Goal: Information Seeking & Learning: Compare options

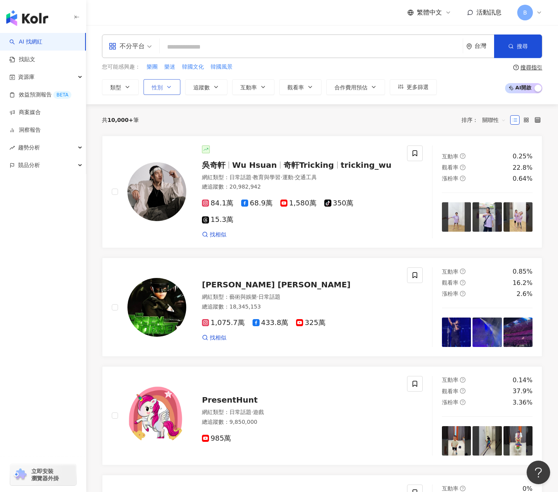
click at [157, 93] on button "性別" at bounding box center [162, 87] width 37 height 16
click at [162, 129] on span "女" at bounding box center [164, 133] width 12 height 9
click at [216, 88] on icon "button" at bounding box center [216, 87] width 6 height 6
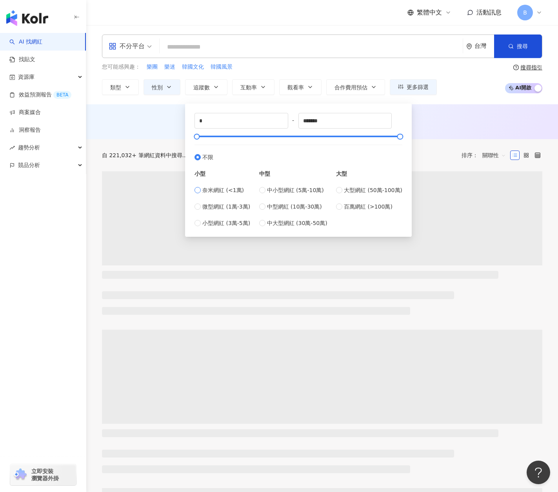
click at [215, 191] on span "奈米網紅 (<1萬)" at bounding box center [223, 190] width 42 height 9
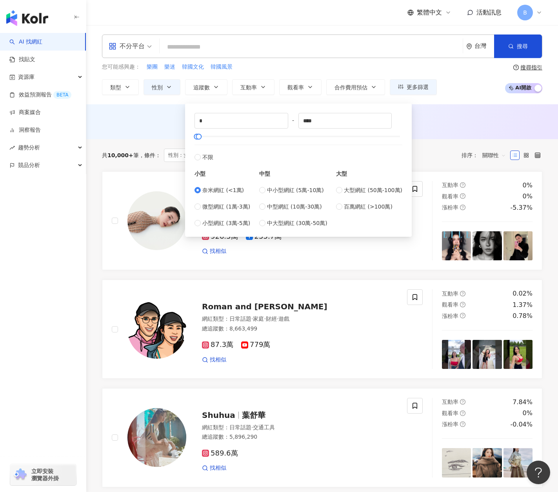
type input "****"
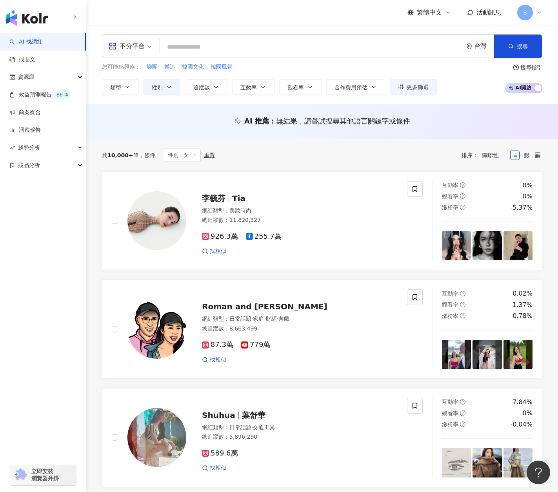
click at [148, 117] on div "AI 推薦 ： 無結果，請嘗試搜尋其他語言關鍵字或條件" at bounding box center [322, 121] width 441 height 10
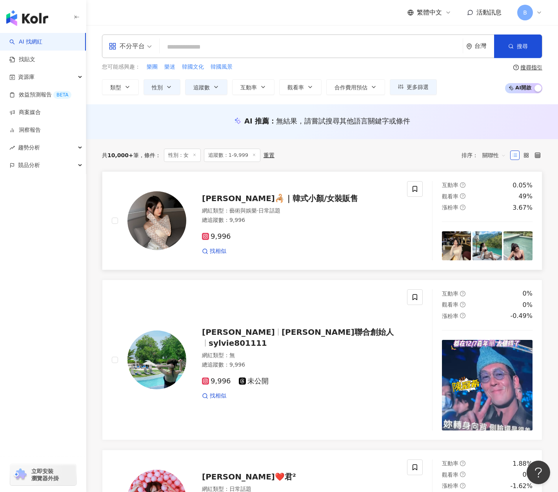
click at [290, 198] on span "小潘🦂｜韓式小顏/女裝販售" at bounding box center [280, 198] width 156 height 9
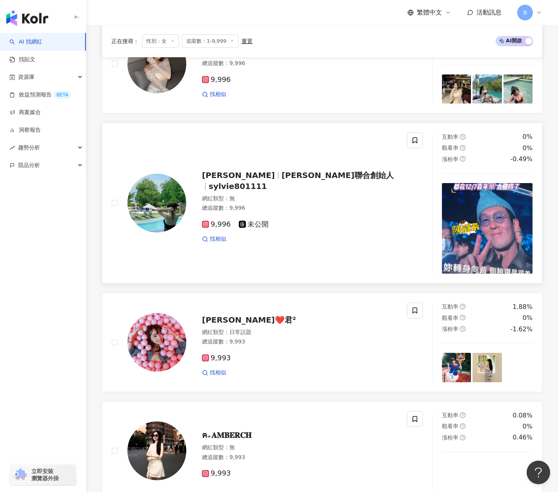
scroll to position [235, 0]
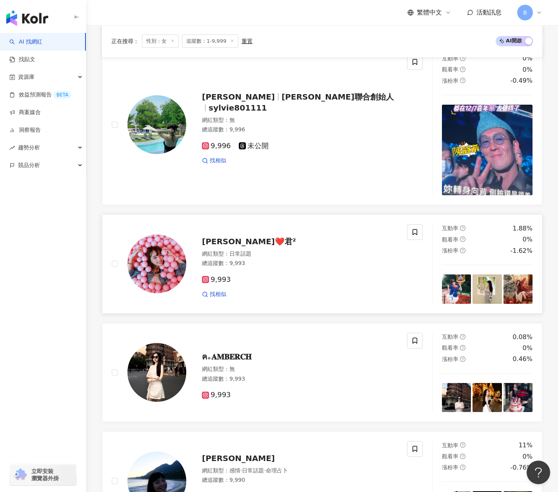
click at [238, 243] on span "Stephanie❤️君²" at bounding box center [249, 241] width 94 height 9
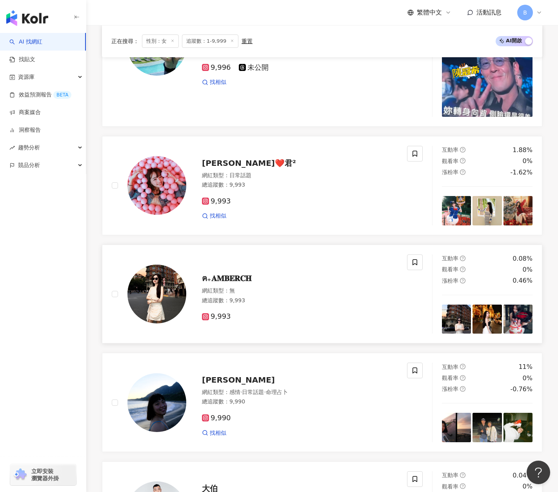
click at [242, 275] on span "ฅ₊𝐀𝐌𝐁𝐄𝐑𝐂𝐇" at bounding box center [226, 278] width 49 height 9
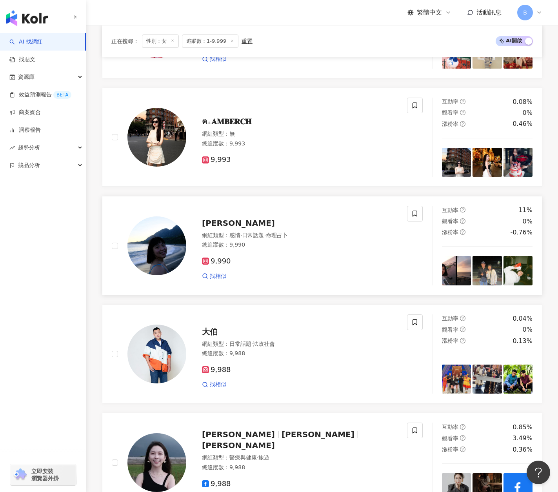
click at [222, 224] on span "李芷蓁" at bounding box center [238, 222] width 73 height 9
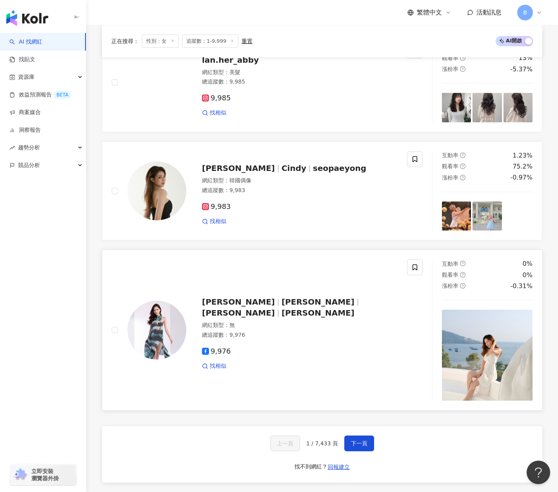
scroll to position [1274, 0]
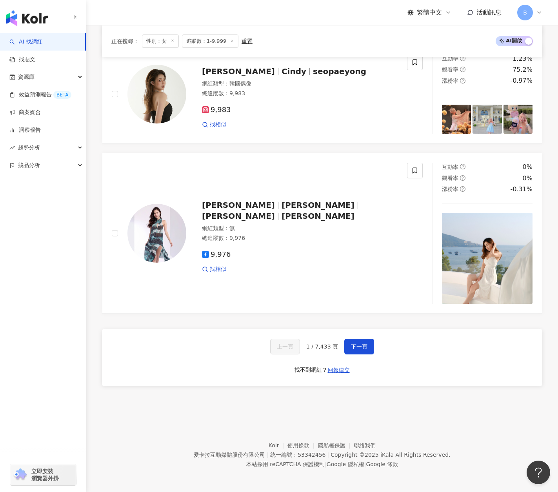
click at [340, 350] on div "上一頁 1 / 7,433 頁 下一頁" at bounding box center [322, 347] width 104 height 16
click at [346, 349] on button "下一頁" at bounding box center [359, 347] width 30 height 16
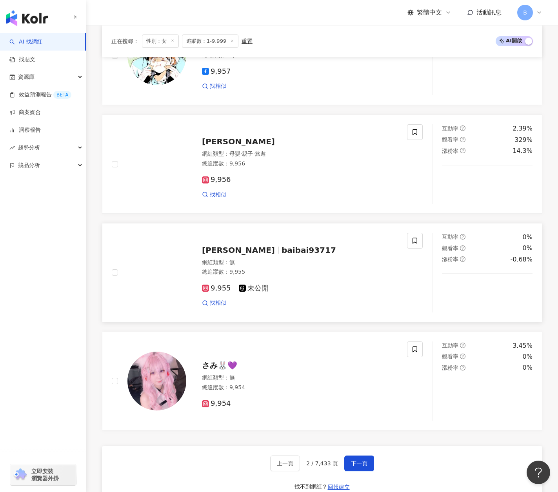
scroll to position [1176, 0]
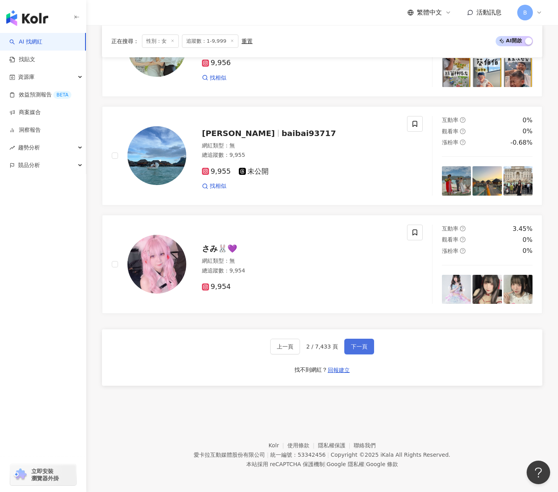
click at [361, 353] on button "下一頁" at bounding box center [359, 347] width 30 height 16
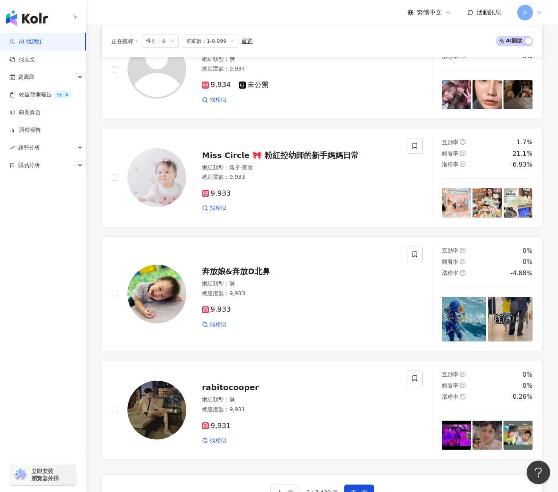
scroll to position [1166, 0]
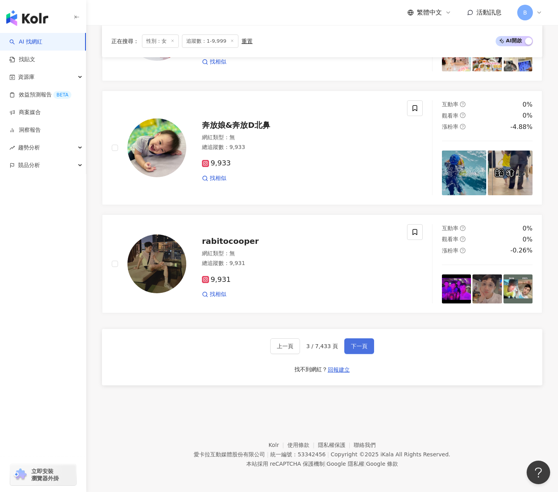
click at [360, 344] on span "下一頁" at bounding box center [359, 346] width 16 height 6
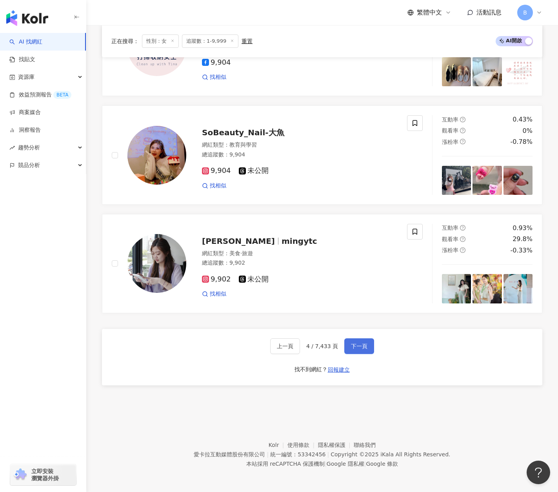
click at [361, 344] on span "下一頁" at bounding box center [359, 346] width 16 height 6
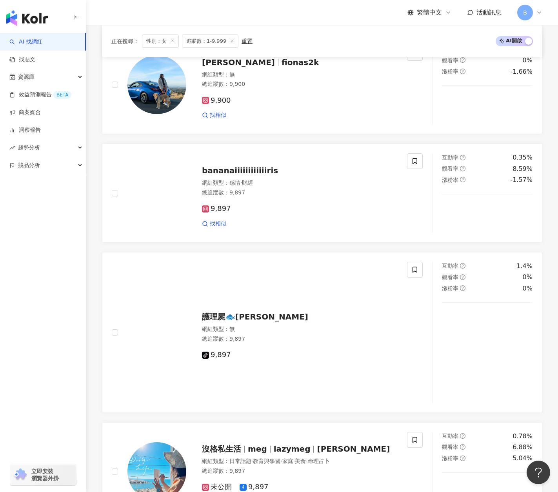
scroll to position [0, 0]
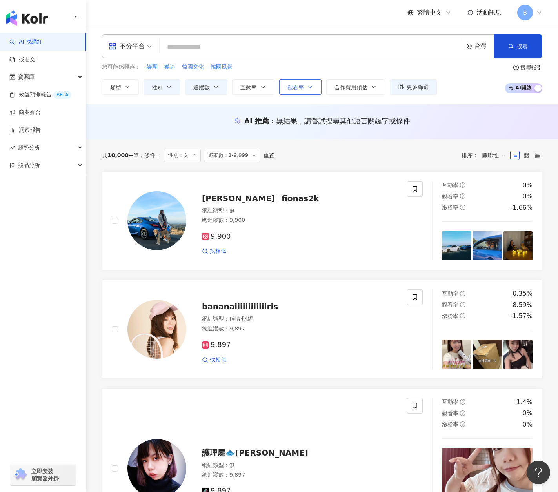
click at [297, 91] on button "觀看率" at bounding box center [300, 87] width 42 height 16
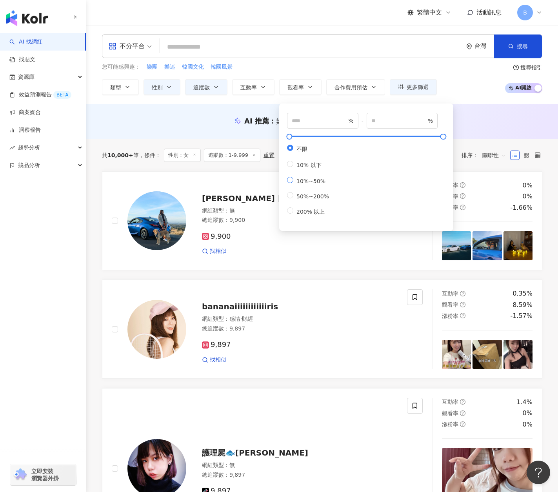
click at [300, 184] on span "10%~50%" at bounding box center [310, 181] width 35 height 6
type input "**"
click at [303, 200] on span "50%~200%" at bounding box center [312, 196] width 39 height 6
type input "**"
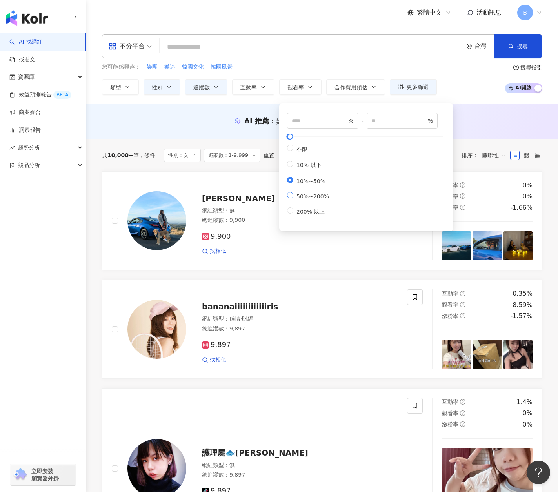
type input "***"
click at [235, 104] on div "AI 推薦 ： 無結果，請嘗試搜尋其他語言關鍵字或條件" at bounding box center [322, 121] width 472 height 35
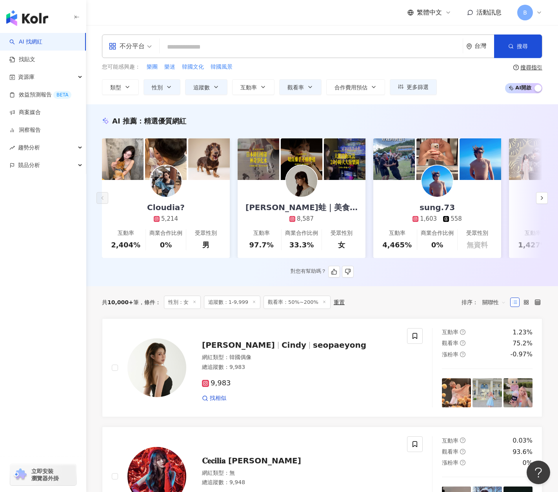
scroll to position [78, 0]
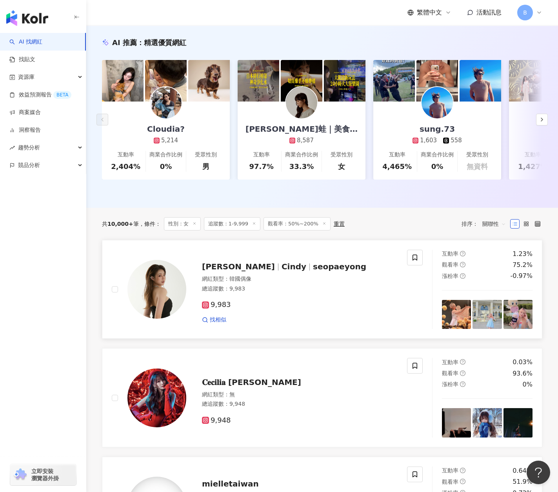
click at [313, 271] on span "seopaeyong" at bounding box center [339, 266] width 53 height 9
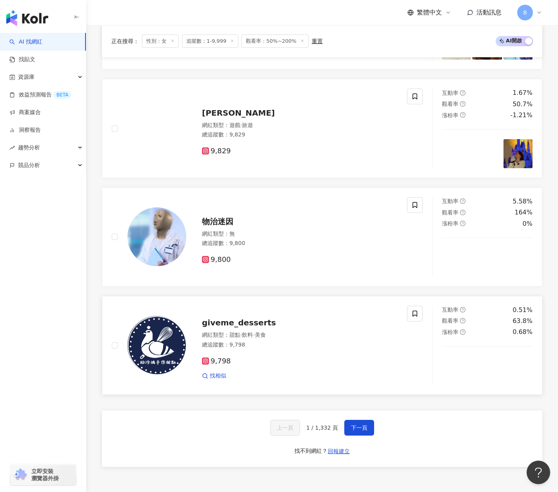
scroll to position [1304, 0]
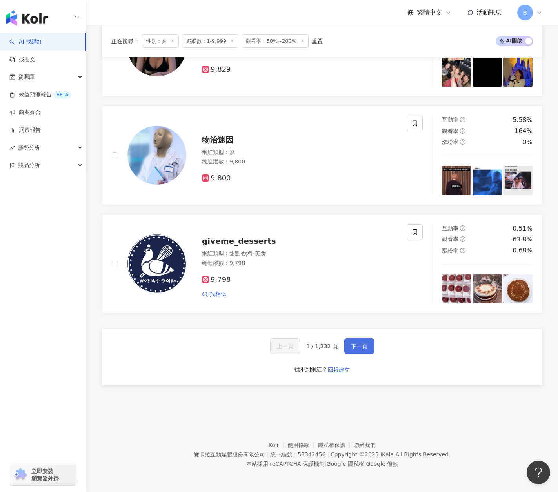
click at [367, 339] on button "下一頁" at bounding box center [359, 347] width 30 height 16
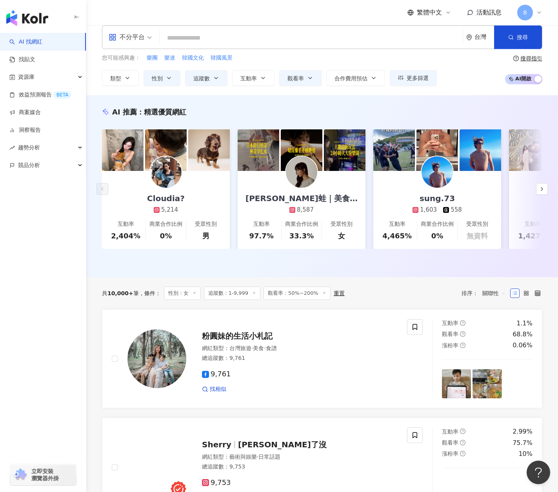
scroll to position [0, 0]
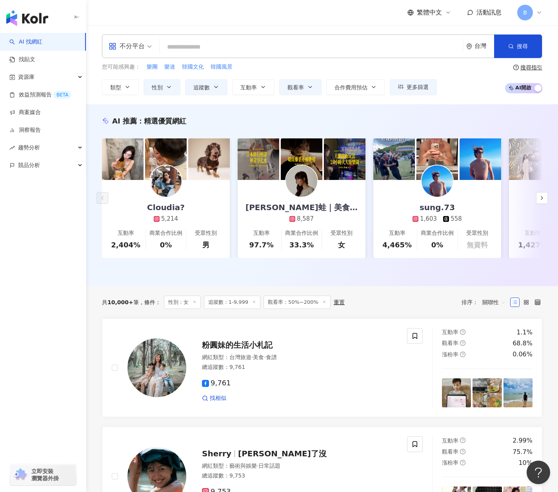
click at [237, 309] on span "追蹤數：1-9,999" at bounding box center [232, 302] width 56 height 13
click at [214, 90] on icon "button" at bounding box center [216, 87] width 6 height 6
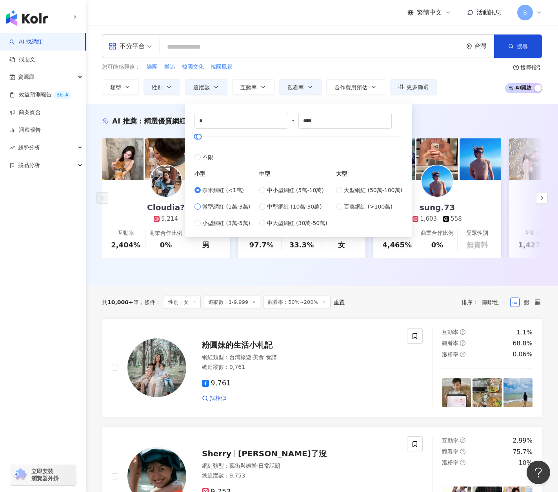
click at [215, 207] on span "微型網紅 (1萬-3萬)" at bounding box center [226, 206] width 48 height 9
type input "*****"
click at [353, 296] on div "共 10,000+ 筆 條件 ： 性別：女 追蹤數：1-9,999 觀看率：50%~200% 重置 排序： 關聯性" at bounding box center [322, 302] width 441 height 32
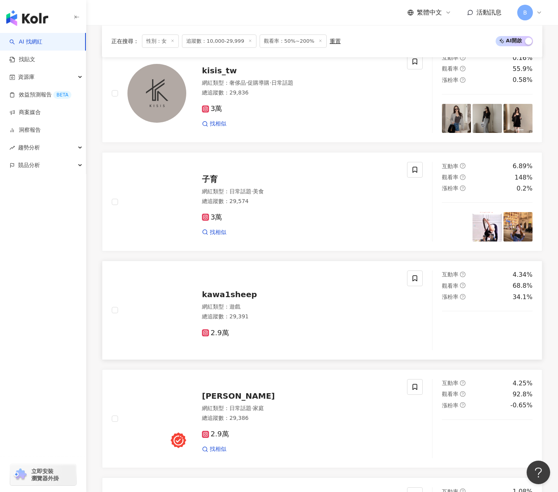
scroll to position [353, 0]
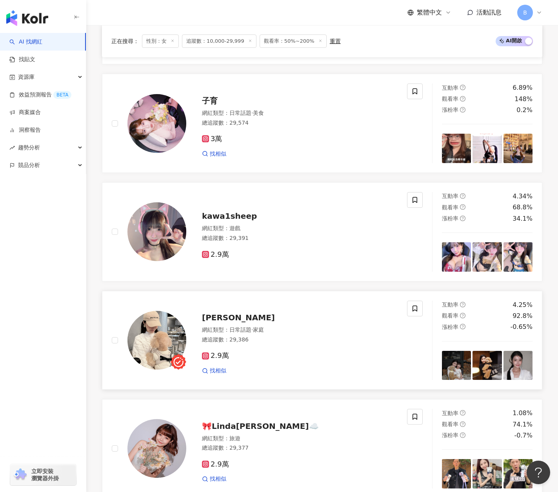
click at [227, 318] on span "Chich Yi" at bounding box center [238, 317] width 73 height 9
click at [218, 334] on div "網紅類型 ： 日常話題 · 家庭" at bounding box center [300, 330] width 196 height 8
click at [217, 106] on span "子育" at bounding box center [210, 100] width 16 height 9
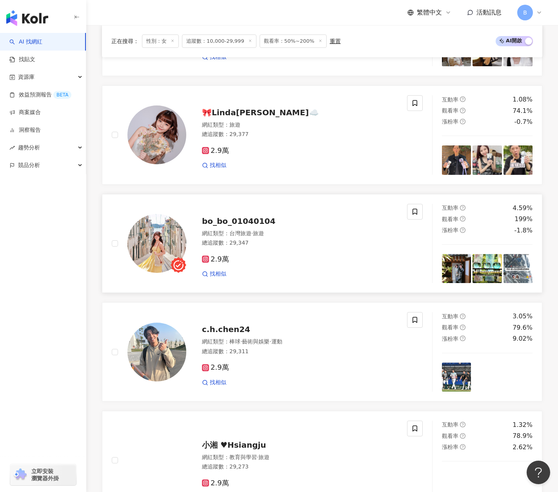
scroll to position [588, 0]
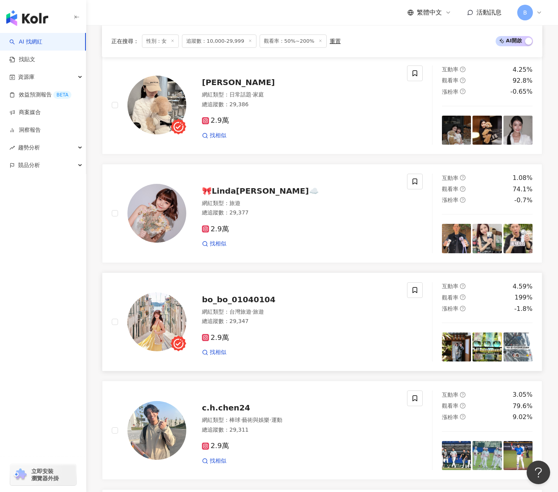
click at [223, 304] on span "bo_bo_01040104" at bounding box center [238, 299] width 73 height 9
click at [235, 192] on span "🎀𝗟𝗶𝗻𝗱𝗮林芸☁️" at bounding box center [260, 190] width 117 height 9
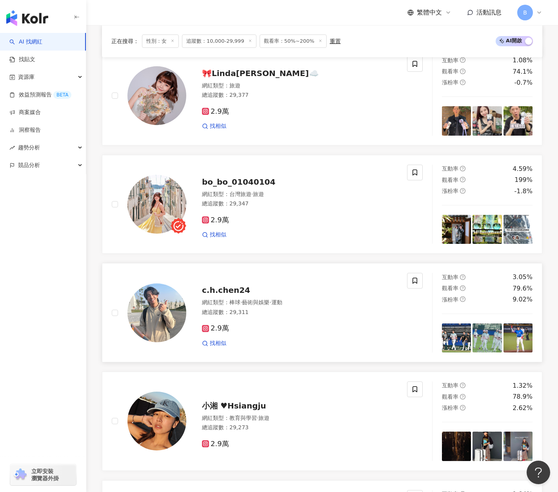
scroll to position [824, 0]
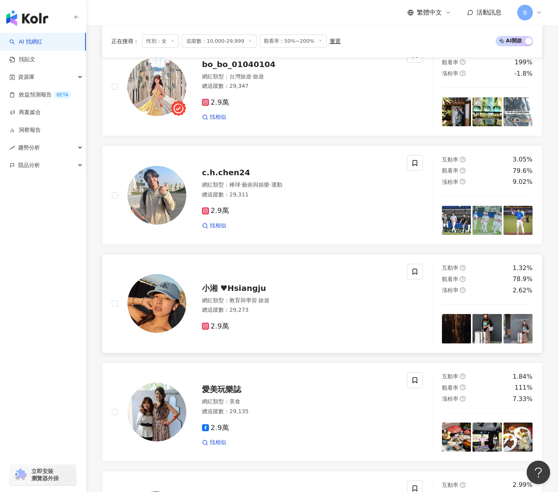
click at [251, 293] on span "小湘 ♥Hsiangju" at bounding box center [234, 288] width 64 height 9
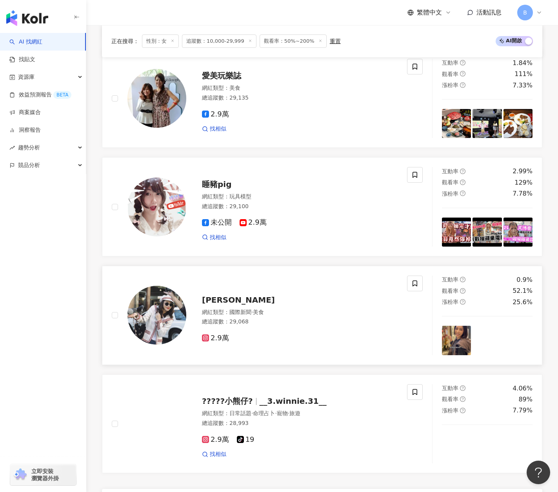
scroll to position [1255, 0]
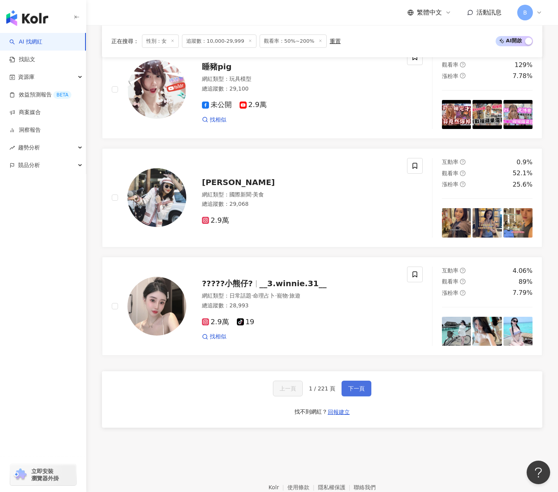
click at [359, 392] on span "下一頁" at bounding box center [356, 389] width 16 height 6
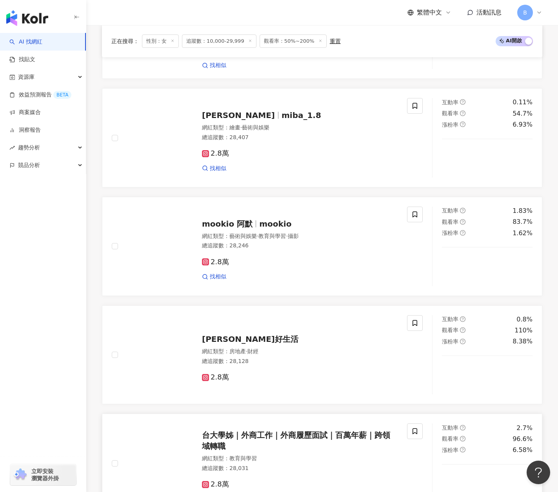
scroll to position [1304, 0]
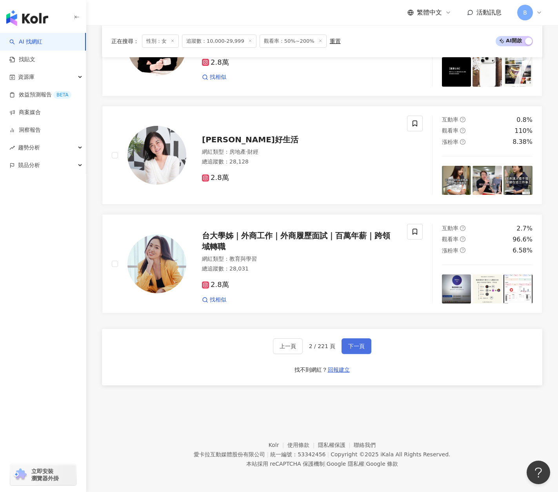
click at [362, 351] on button "下一頁" at bounding box center [357, 347] width 30 height 16
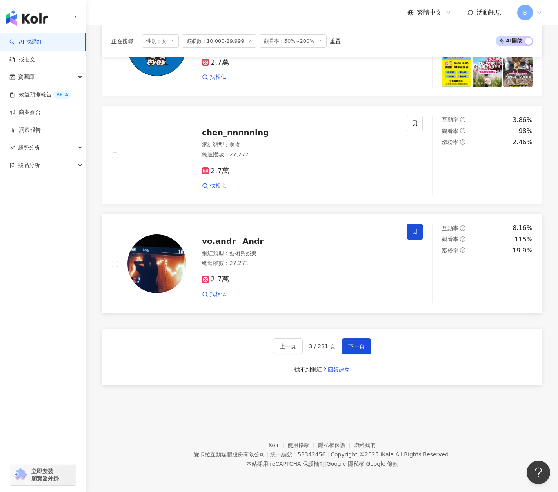
scroll to position [1147, 0]
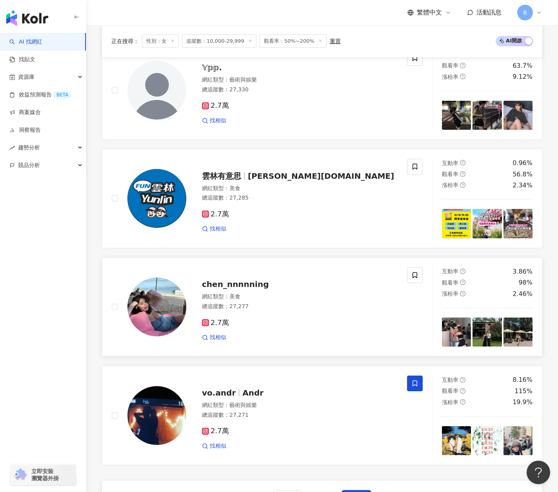
click at [238, 289] on span "chen_nnnnning" at bounding box center [235, 284] width 67 height 9
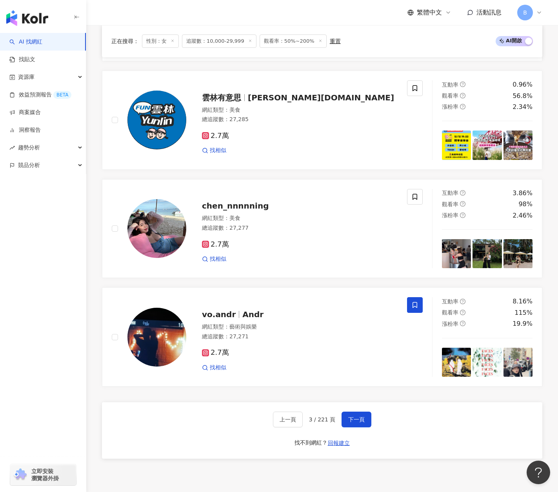
scroll to position [1304, 0]
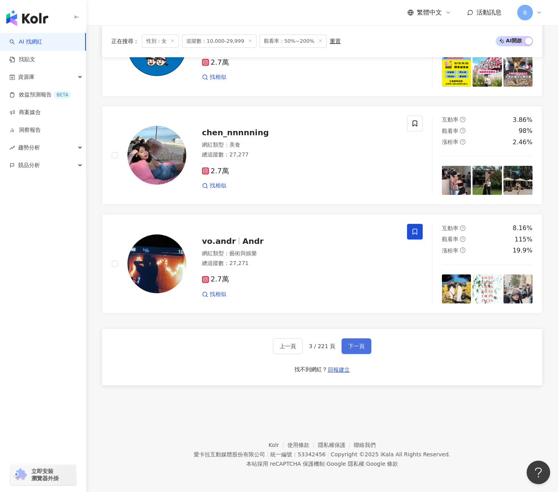
click at [362, 346] on span "下一頁" at bounding box center [356, 346] width 16 height 6
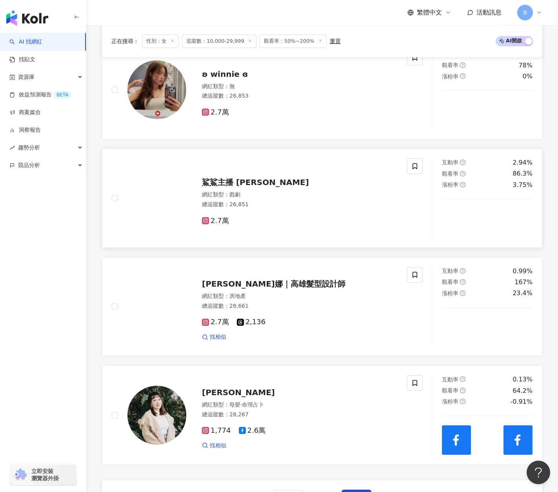
scroll to position [990, 0]
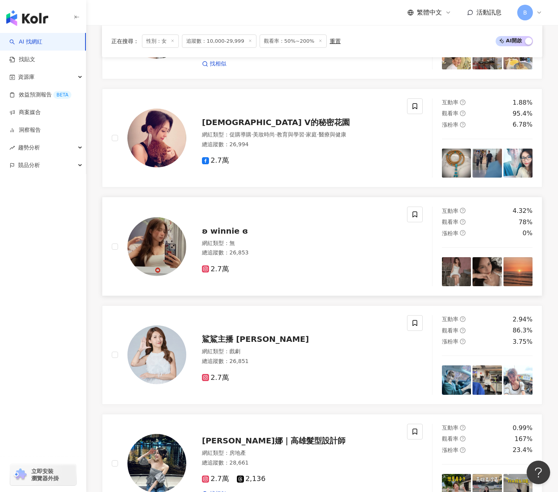
click at [232, 235] on span "ʚ winnie ɞ" at bounding box center [225, 230] width 46 height 9
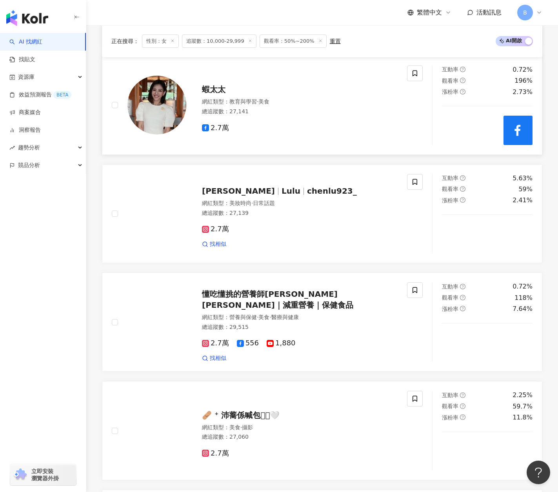
scroll to position [401, 0]
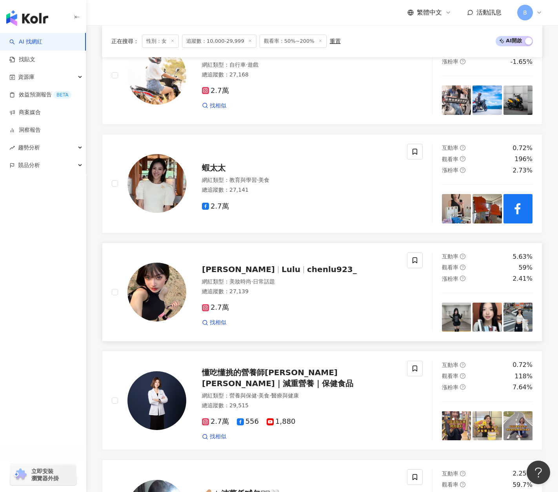
click at [307, 274] on span "chenlu923_" at bounding box center [332, 269] width 50 height 9
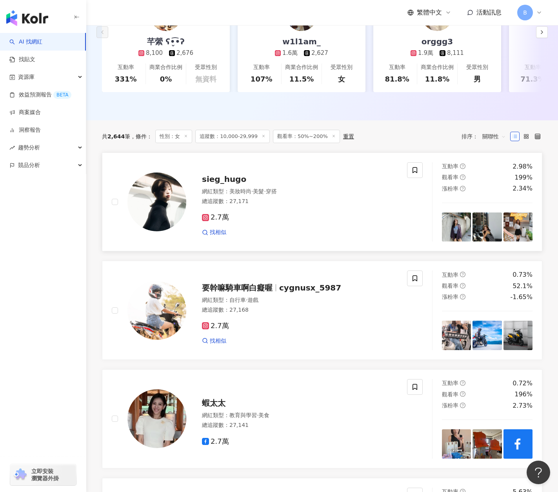
click at [238, 181] on span "sieg_hugo" at bounding box center [224, 179] width 44 height 9
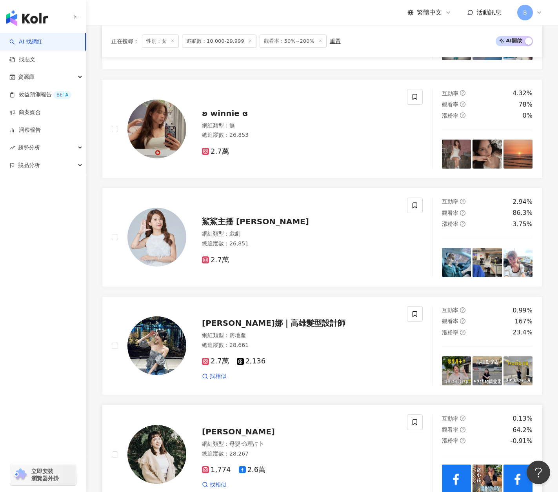
scroll to position [1304, 0]
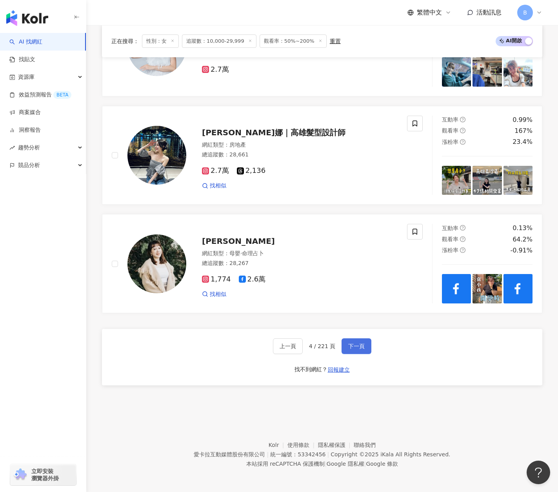
click at [353, 344] on span "下一頁" at bounding box center [356, 346] width 16 height 6
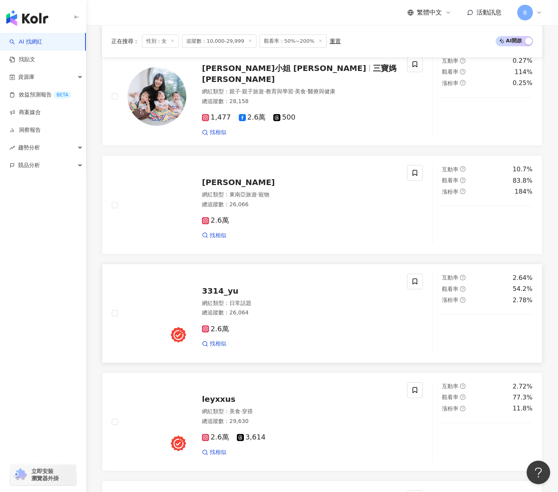
scroll to position [558, 0]
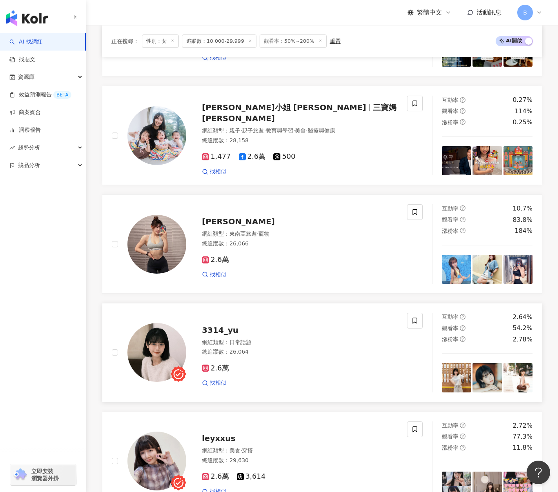
click at [232, 334] on span "3314_yu" at bounding box center [220, 330] width 36 height 9
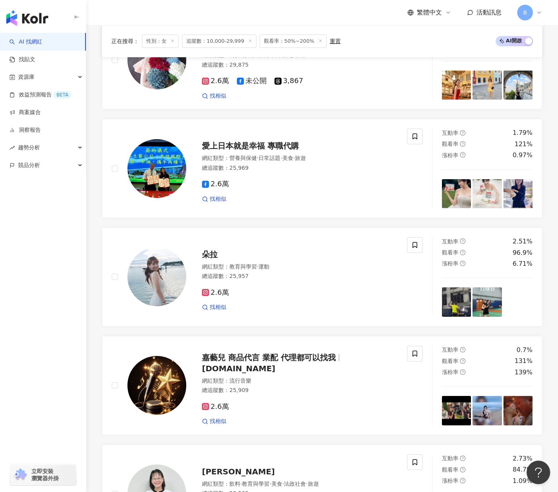
scroll to position [1304, 0]
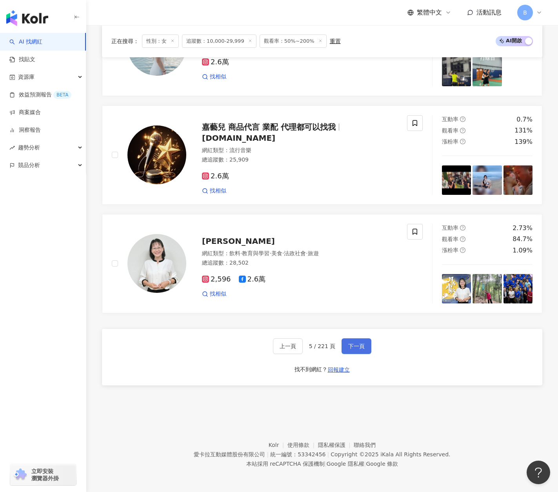
click at [343, 348] on button "下一頁" at bounding box center [357, 347] width 30 height 16
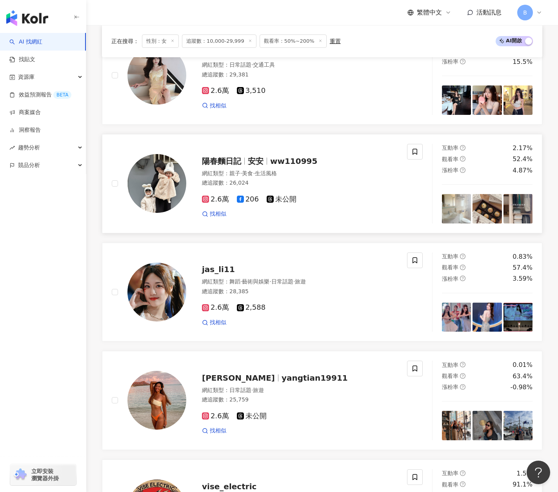
scroll to position [244, 0]
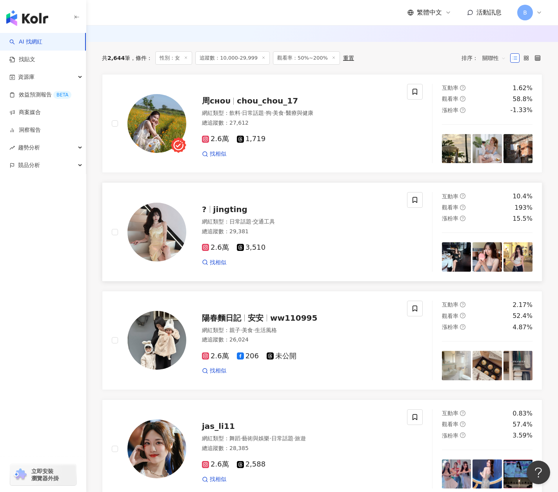
click at [219, 211] on span "jingting" at bounding box center [230, 209] width 34 height 9
click at [269, 104] on span "chou_chou_17" at bounding box center [267, 100] width 61 height 9
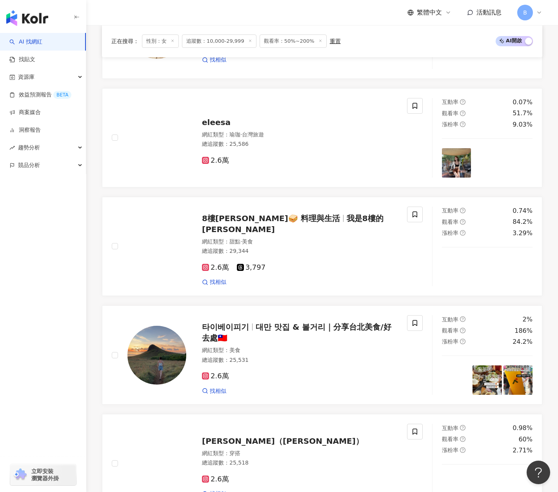
scroll to position [1304, 0]
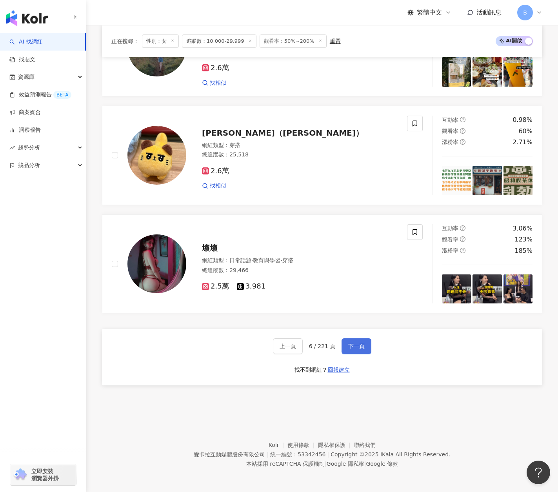
click at [364, 350] on button "下一頁" at bounding box center [357, 347] width 30 height 16
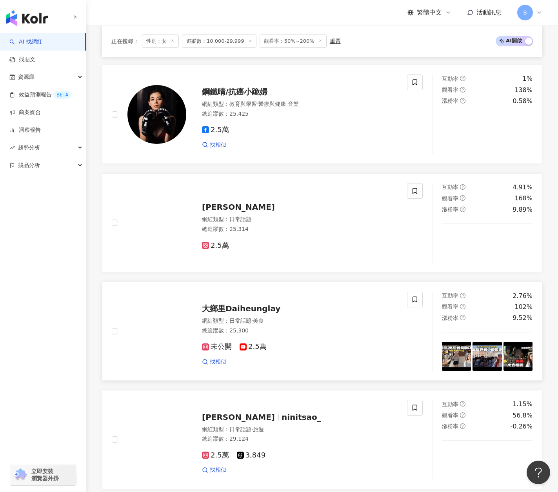
scroll to position [480, 0]
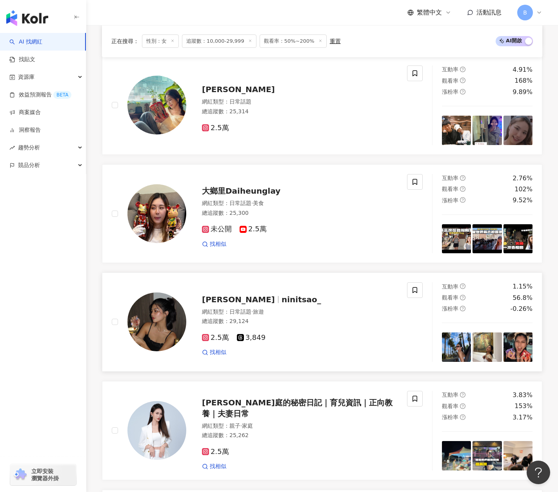
click at [282, 304] on span "ninitsao_" at bounding box center [302, 299] width 40 height 9
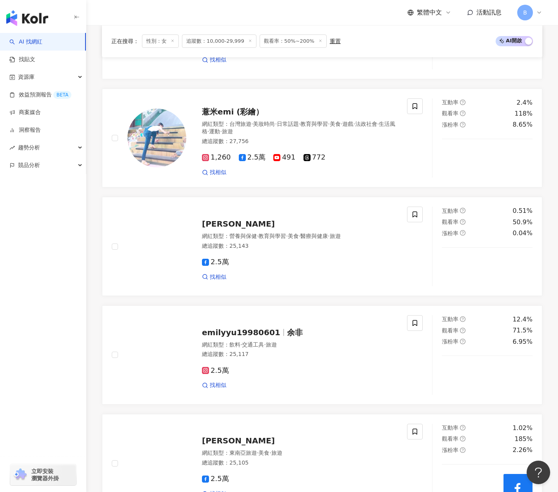
scroll to position [1225, 0]
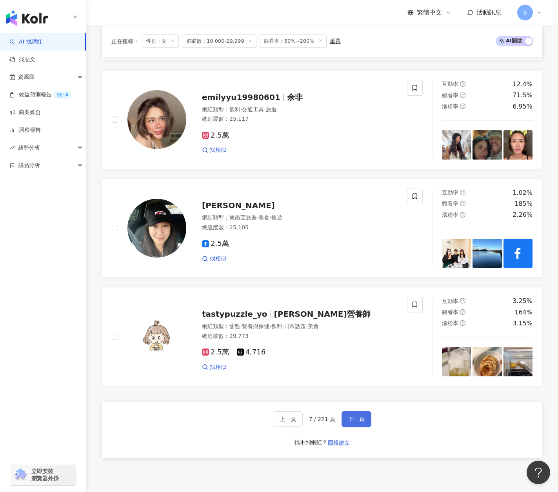
click at [355, 421] on span "下一頁" at bounding box center [356, 419] width 16 height 6
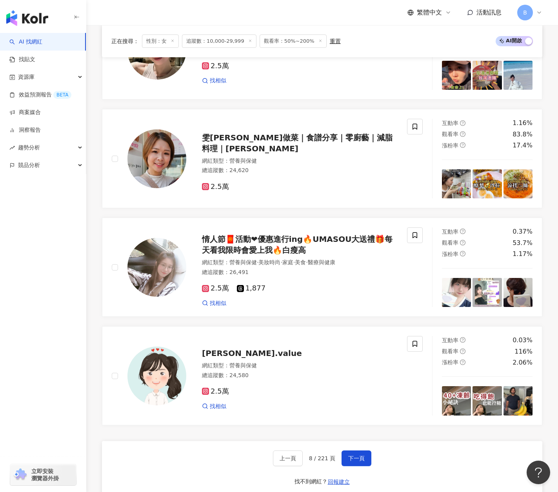
scroll to position [1304, 0]
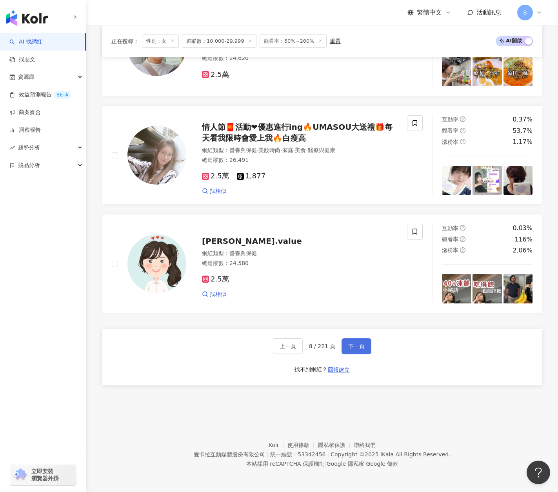
click at [360, 351] on button "下一頁" at bounding box center [357, 347] width 30 height 16
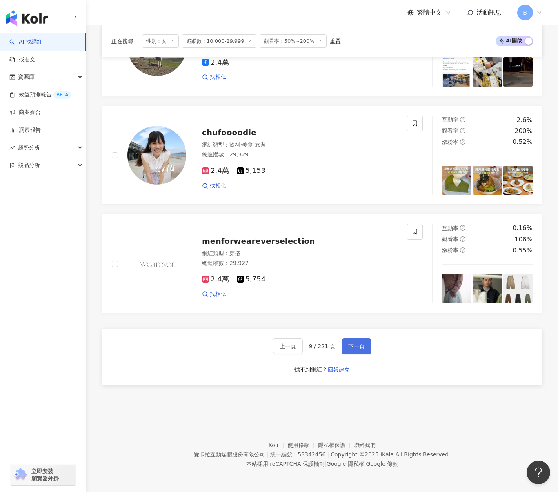
click at [346, 346] on button "下一頁" at bounding box center [357, 347] width 30 height 16
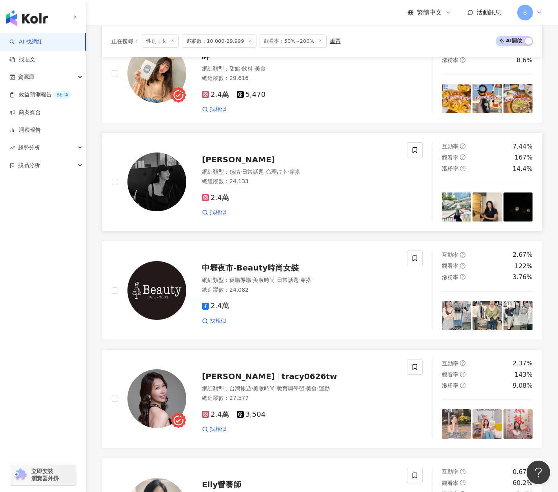
scroll to position [216, 0]
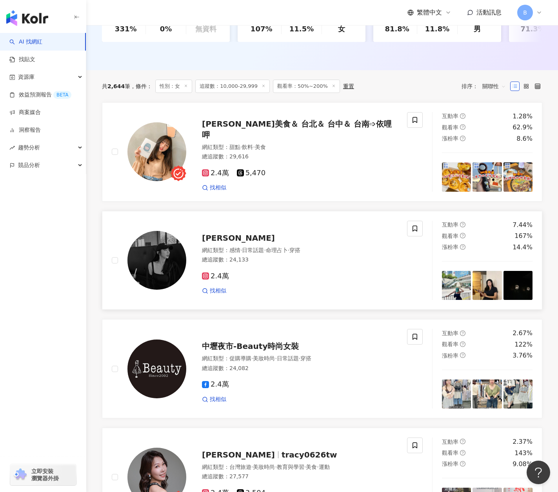
click at [209, 243] on span "Cheryl" at bounding box center [238, 237] width 73 height 9
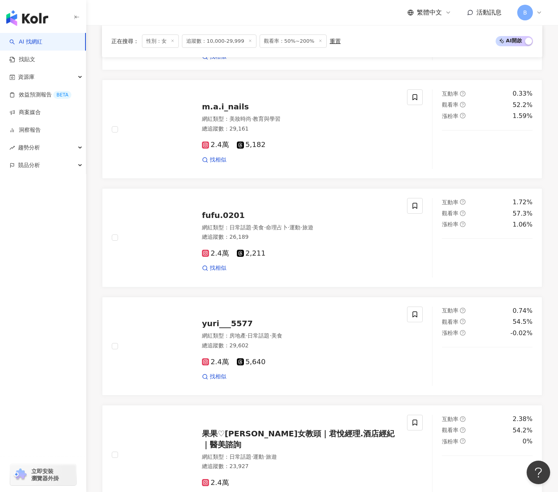
scroll to position [1315, 0]
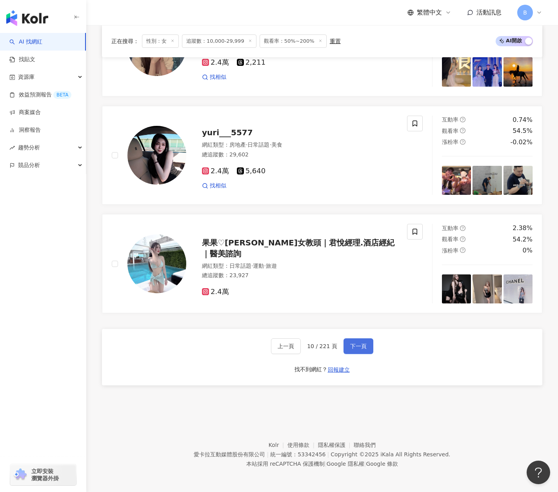
click at [357, 349] on span "下一頁" at bounding box center [358, 346] width 16 height 6
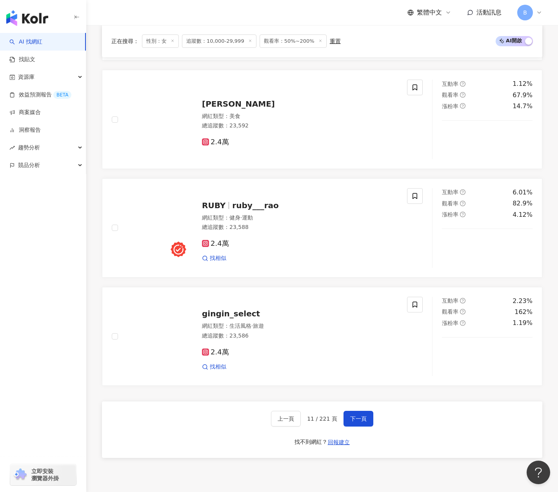
scroll to position [1304, 0]
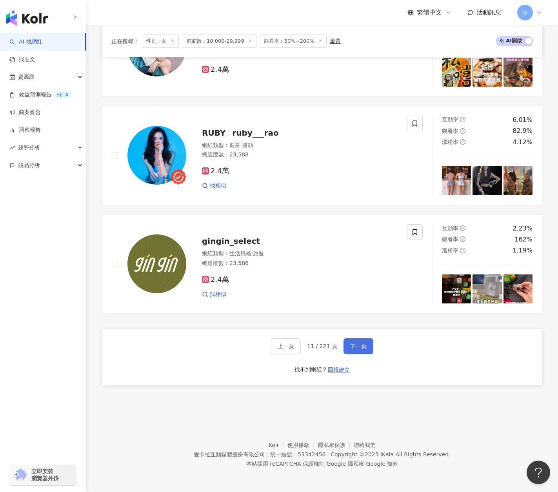
click at [359, 346] on span "下一頁" at bounding box center [358, 346] width 16 height 6
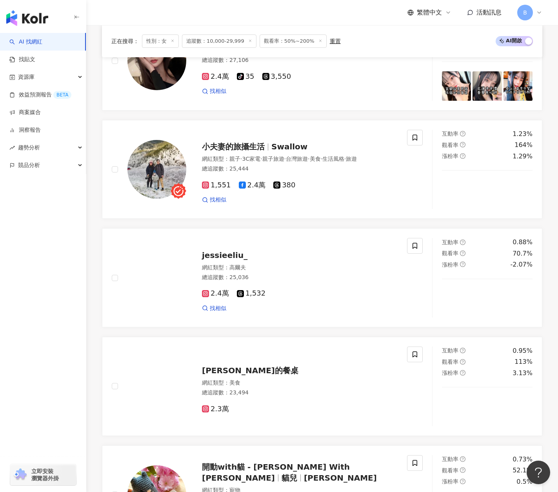
scroll to position [1365, 0]
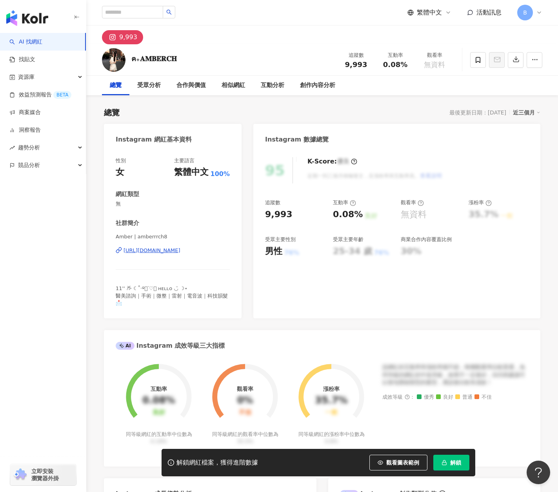
click at [137, 251] on div "https://www.instagram.com/amberrrch8/" at bounding box center [152, 250] width 57 height 7
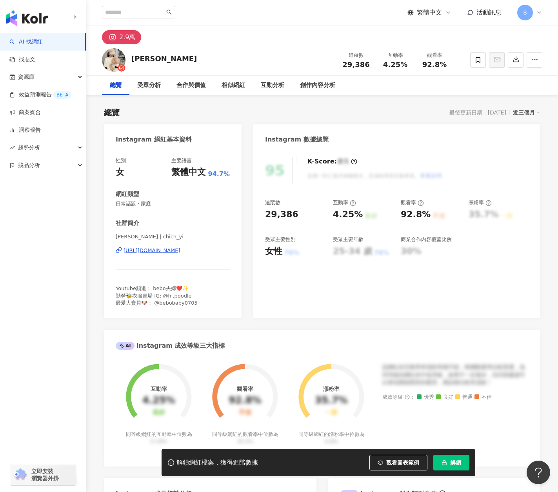
click at [440, 462] on button "解鎖" at bounding box center [451, 463] width 36 height 16
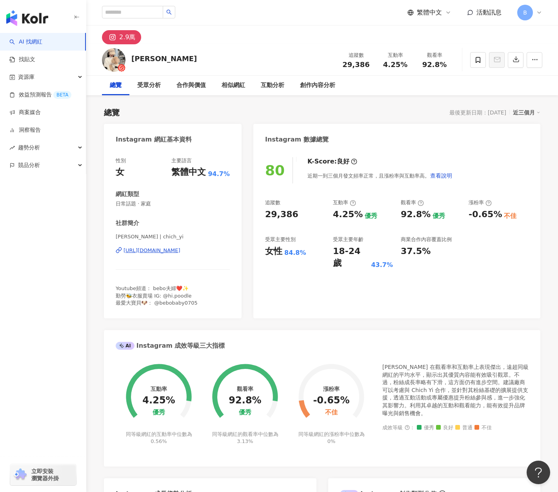
click at [169, 254] on div "https://www.instagram.com/chich_yi/" at bounding box center [152, 250] width 57 height 7
click at [479, 60] on icon at bounding box center [478, 59] width 7 height 7
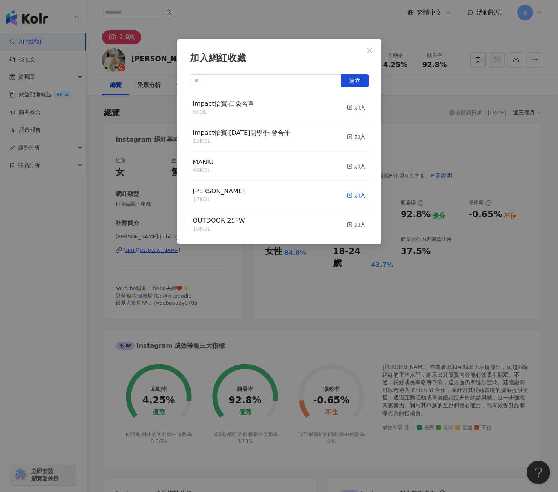
click at [347, 198] on icon "button" at bounding box center [349, 195] width 5 height 5
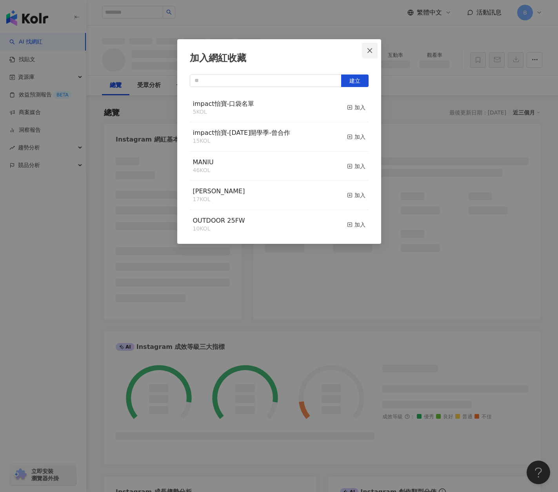
click at [371, 55] on button "Close" at bounding box center [370, 51] width 16 height 16
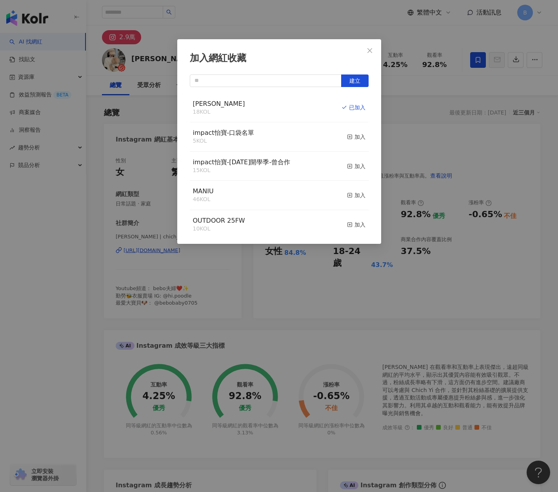
click at [372, 54] on div "加入網紅收藏 建立 Eva 18 KOL 已加入 impact怡寶-口袋名單 5 KOL 加入 impact怡寶-2025年開學季-曾合作 15 KOL 加入…" at bounding box center [279, 246] width 558 height 492
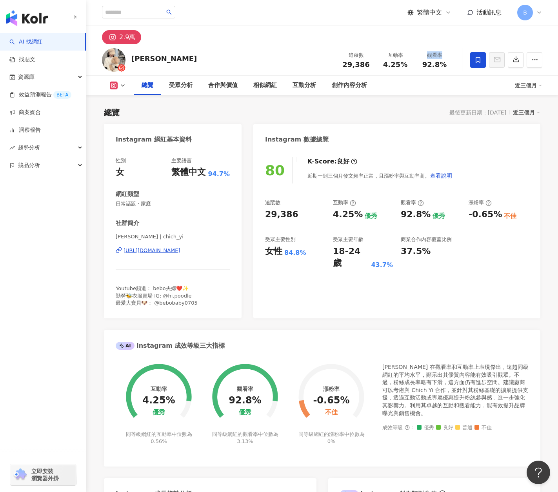
drag, startPoint x: 427, startPoint y: 58, endPoint x: 446, endPoint y: 65, distance: 19.7
click at [446, 64] on div "觀看率 92.8%" at bounding box center [434, 59] width 39 height 17
copy div "觀看率"
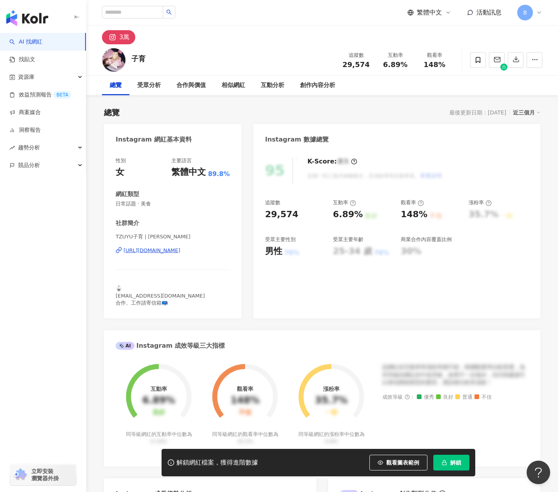
click at [168, 249] on div "https://www.instagram.com/tzulill/" at bounding box center [152, 250] width 57 height 7
drag, startPoint x: 425, startPoint y: 67, endPoint x: 441, endPoint y: 69, distance: 15.9
click at [441, 69] on div "追蹤數 29,574 互動率 6.89% 觀看率 148%" at bounding box center [396, 59] width 118 height 23
copy span "148%"
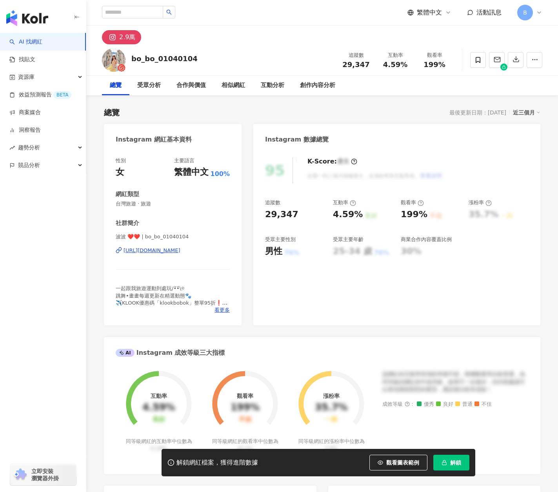
click at [177, 249] on div "[URL][DOMAIN_NAME]" at bounding box center [152, 250] width 57 height 7
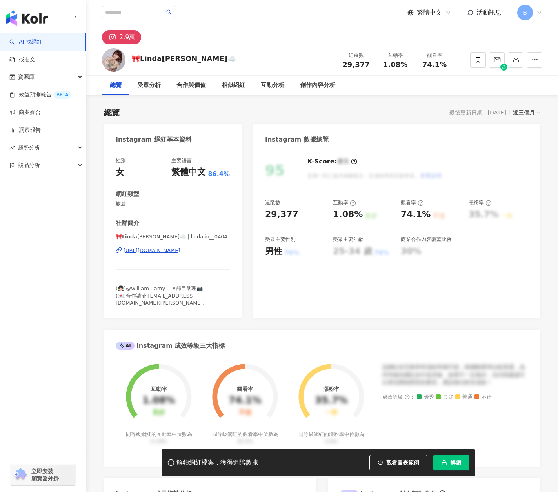
click at [180, 253] on div "[URL][DOMAIN_NAME]" at bounding box center [152, 250] width 57 height 7
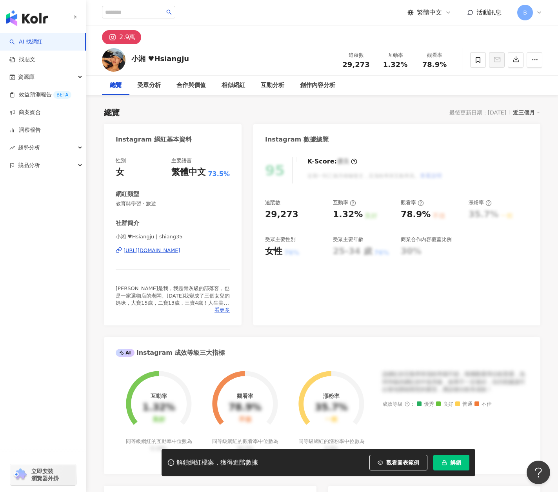
click at [166, 251] on div "https://www.instagram.com/shiang35/" at bounding box center [152, 250] width 57 height 7
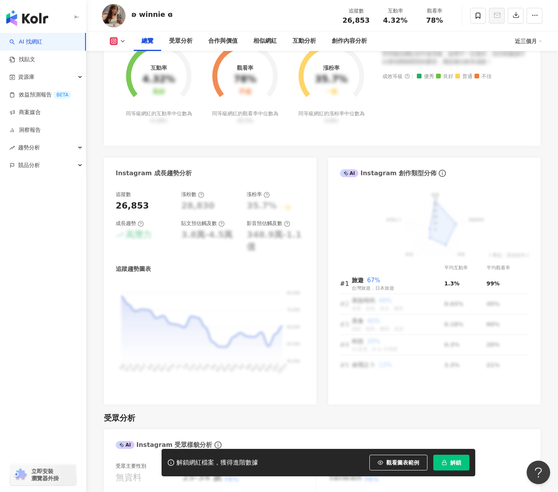
scroll to position [118, 0]
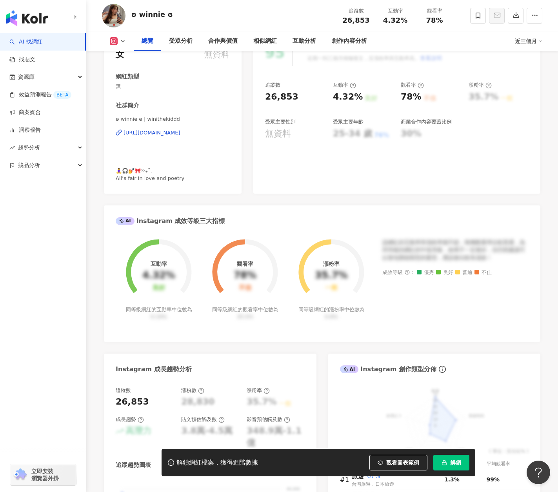
click at [173, 126] on div "ʚ winnie ɞ | winithekiddd https://www.instagram.com/winithekiddd/" at bounding box center [173, 139] width 114 height 46
click at [173, 133] on div "https://www.instagram.com/winithekiddd/" at bounding box center [152, 132] width 57 height 7
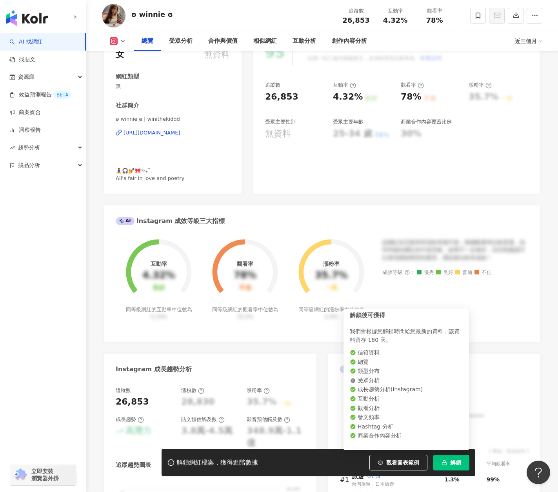
click at [458, 461] on span "解鎖" at bounding box center [455, 463] width 11 height 6
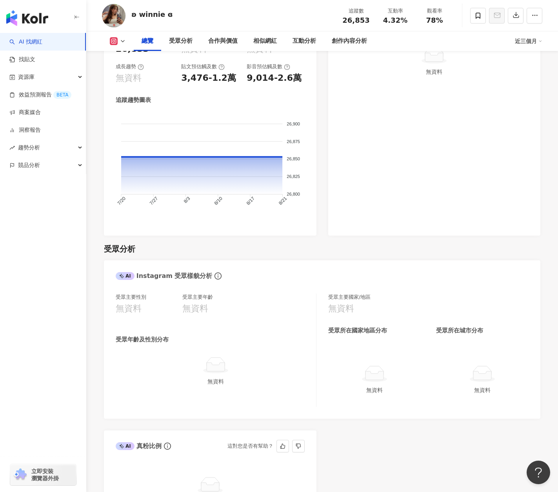
scroll to position [353, 0]
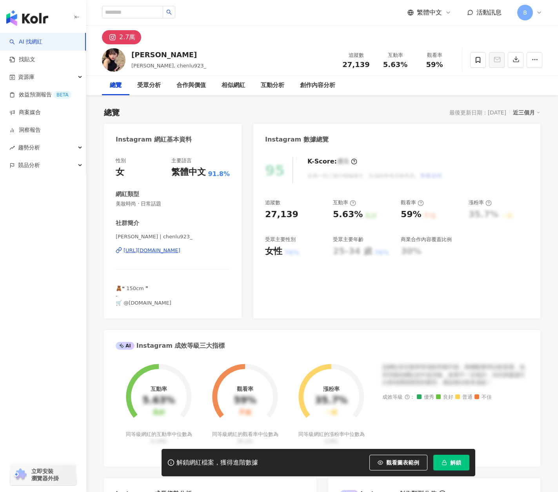
click at [180, 249] on div "[URL][DOMAIN_NAME]" at bounding box center [152, 250] width 57 height 7
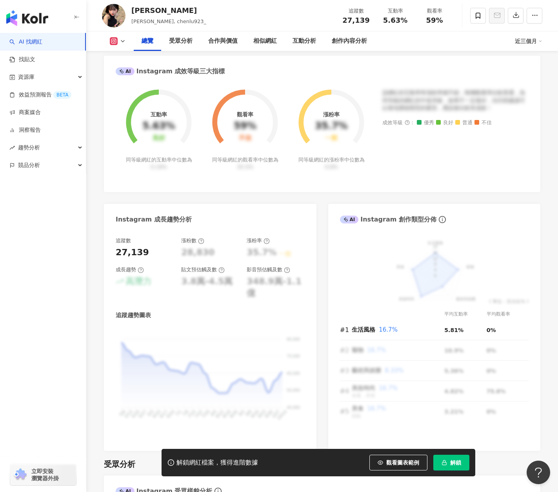
scroll to position [314, 0]
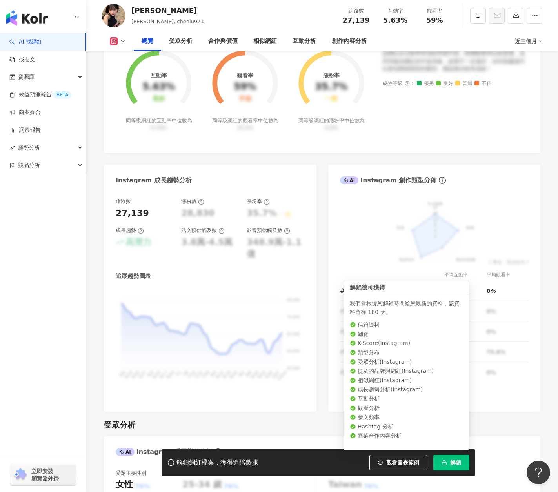
click at [450, 458] on button "解鎖" at bounding box center [451, 463] width 36 height 16
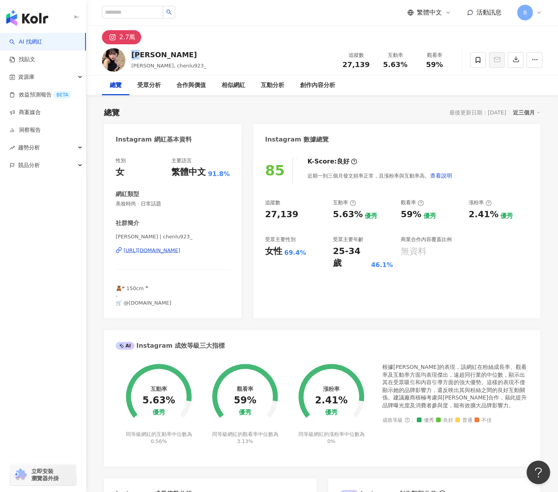
drag, startPoint x: 147, startPoint y: 55, endPoint x: 134, endPoint y: 51, distance: 13.2
click at [134, 51] on div "璐璐" at bounding box center [168, 55] width 75 height 10
copy div "璐璐"
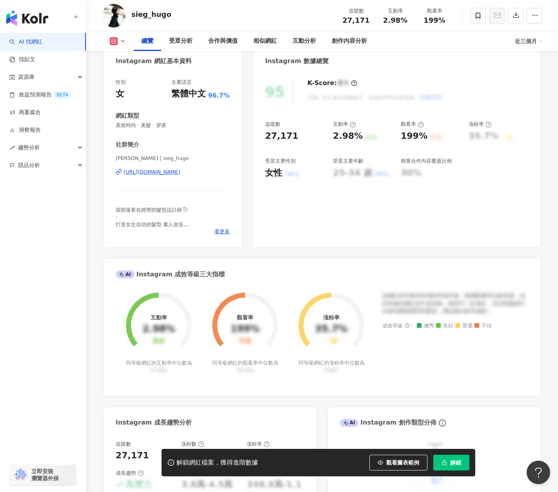
click at [457, 465] on span "解鎖" at bounding box center [455, 463] width 11 height 6
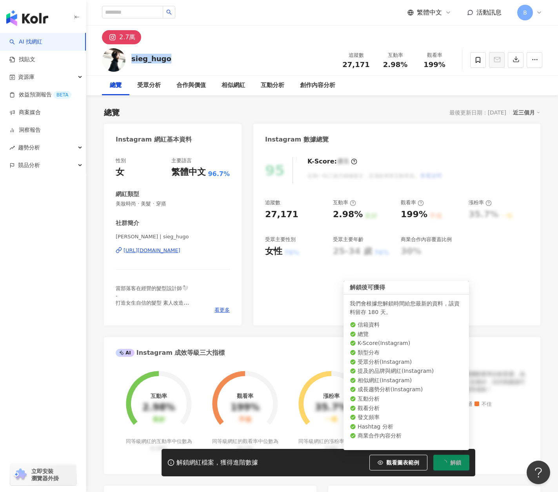
drag, startPoint x: 155, startPoint y: 59, endPoint x: 128, endPoint y: 58, distance: 26.3
click at [128, 58] on div "sieg_hugo 追蹤數 27,171 互動率 2.98% 觀看率 199%" at bounding box center [322, 59] width 472 height 31
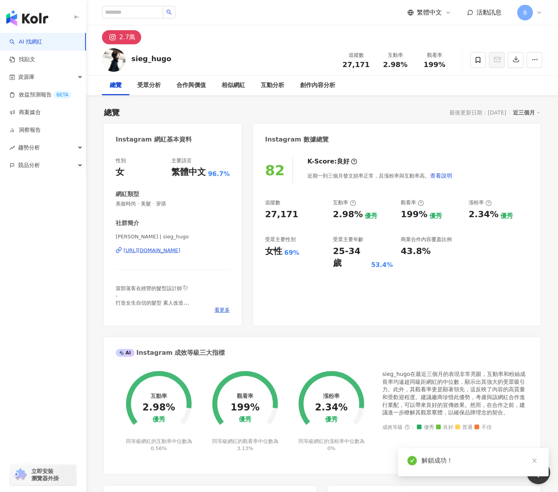
click at [149, 250] on div "[URL][DOMAIN_NAME]" at bounding box center [152, 250] width 57 height 7
drag, startPoint x: 425, startPoint y: 63, endPoint x: 452, endPoint y: 63, distance: 27.1
click at [452, 63] on div "觀看率 199%" at bounding box center [434, 59] width 39 height 17
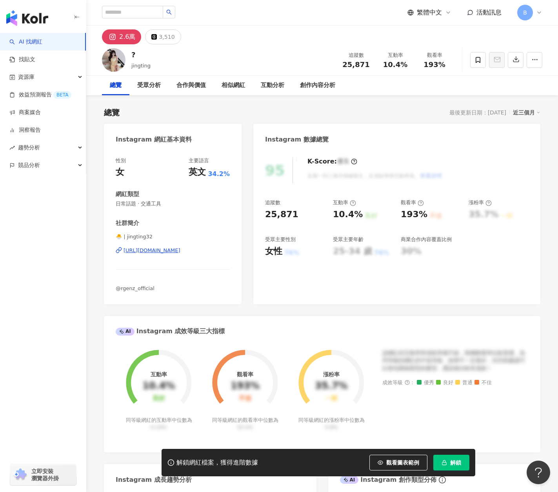
click at [180, 254] on div "https://www.instagram.com/jingting32/" at bounding box center [152, 250] width 57 height 7
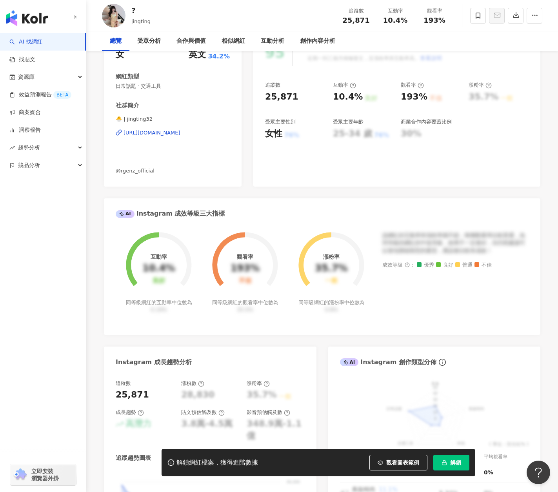
scroll to position [157, 0]
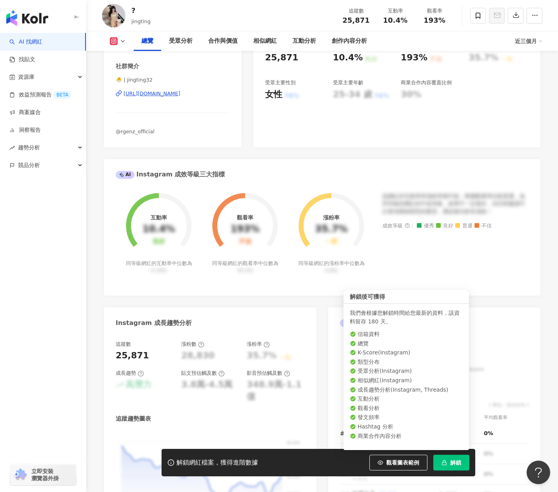
click at [446, 469] on button "解鎖" at bounding box center [451, 463] width 36 height 16
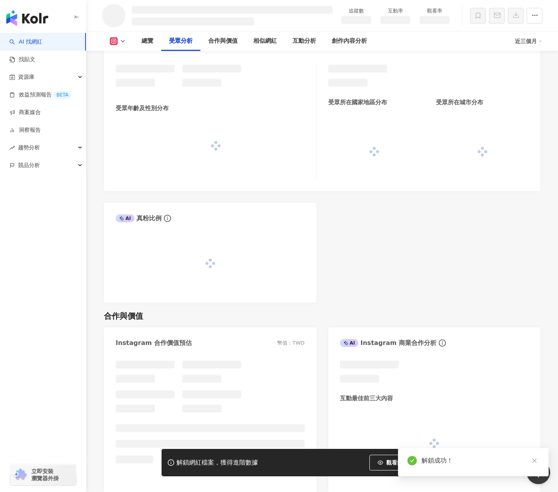
scroll to position [625, 0]
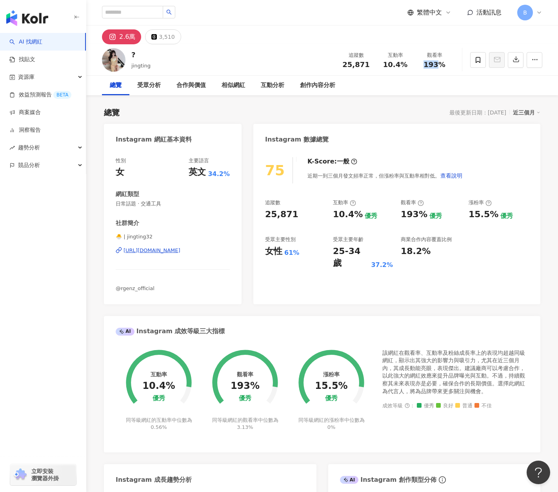
drag, startPoint x: 426, startPoint y: 66, endPoint x: 440, endPoint y: 66, distance: 13.7
click at [440, 66] on span "193%" at bounding box center [435, 65] width 22 height 8
copy span "193"
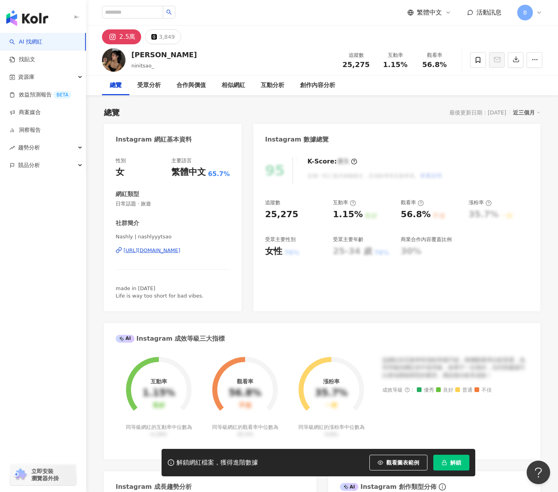
click at [415, 297] on div "95 K-Score : 優良 近期一到三個月積極發文，且漲粉率與互動率高。 查看說明 追蹤數 25,275 互動率 1.15% 良好 觀看率 56.8% 不…" at bounding box center [396, 230] width 287 height 162
click at [144, 252] on div "[URL][DOMAIN_NAME]" at bounding box center [152, 250] width 57 height 7
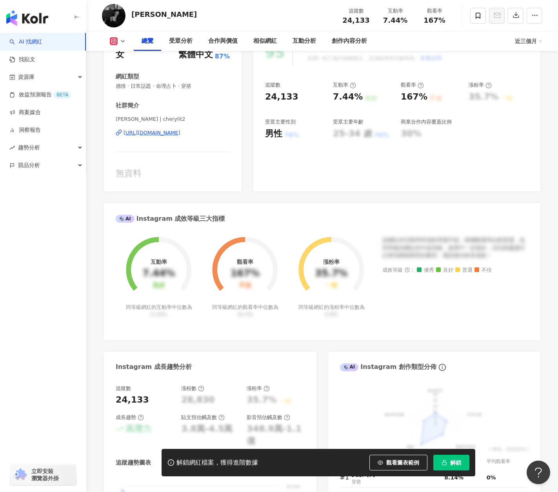
scroll to position [157, 0]
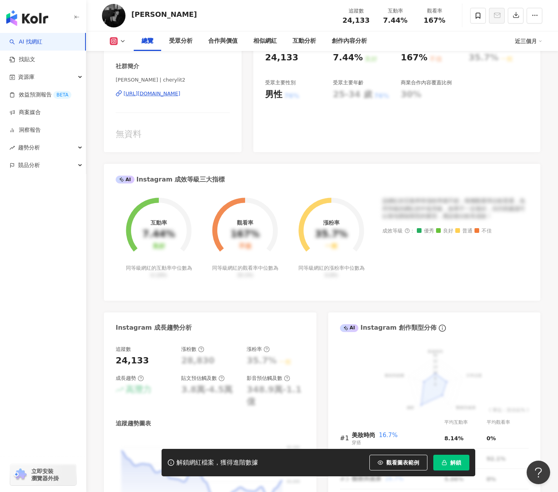
click at [180, 95] on div "https://www.instagram.com/cherylit2/" at bounding box center [152, 93] width 57 height 7
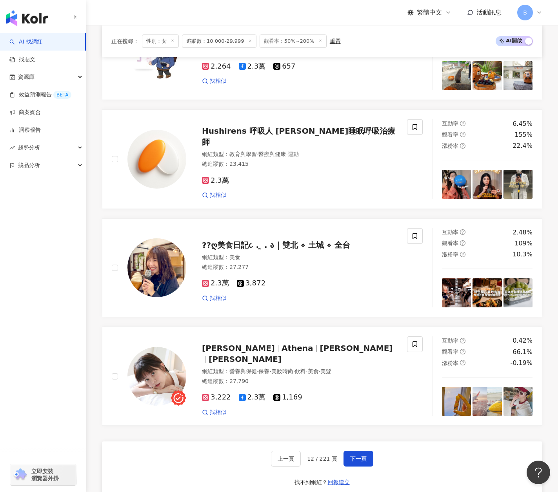
scroll to position [1365, 0]
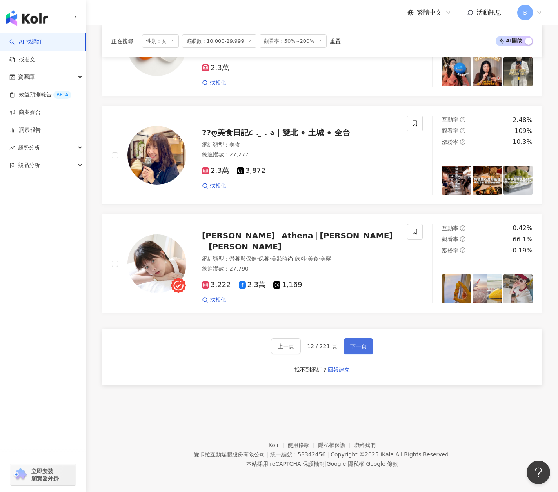
click at [359, 346] on span "下一頁" at bounding box center [358, 346] width 16 height 6
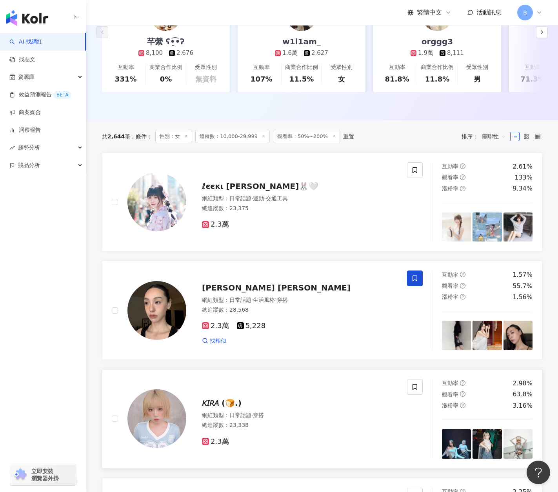
scroll to position [244, 0]
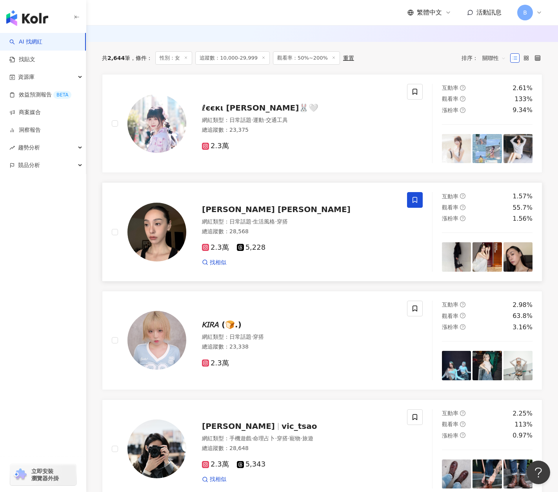
click at [234, 213] on span "[PERSON_NAME] [PERSON_NAME]" at bounding box center [276, 209] width 149 height 9
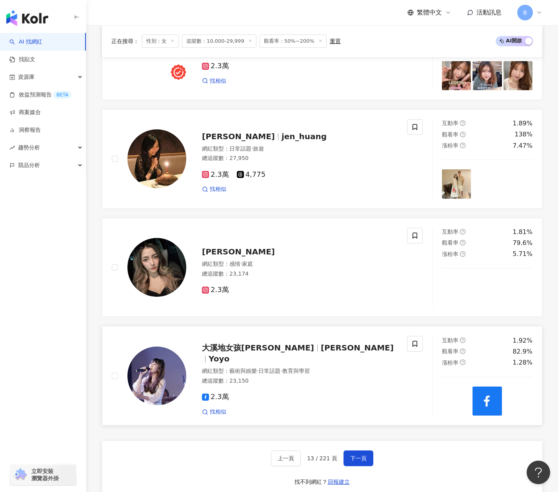
scroll to position [1304, 0]
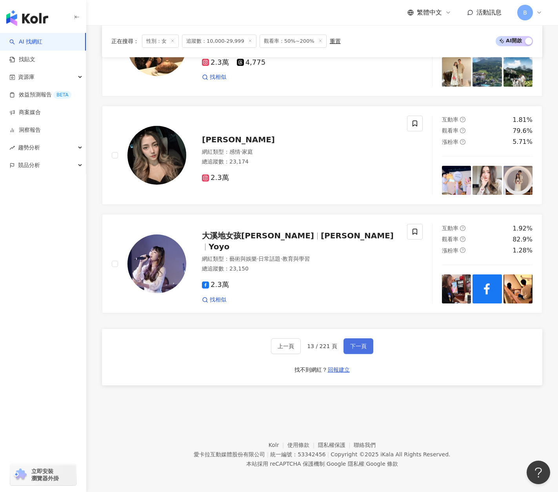
click at [350, 344] on span "下一頁" at bounding box center [358, 346] width 16 height 6
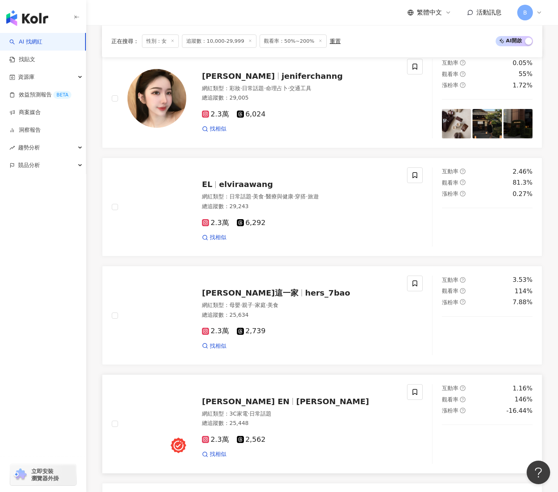
scroll to position [990, 0]
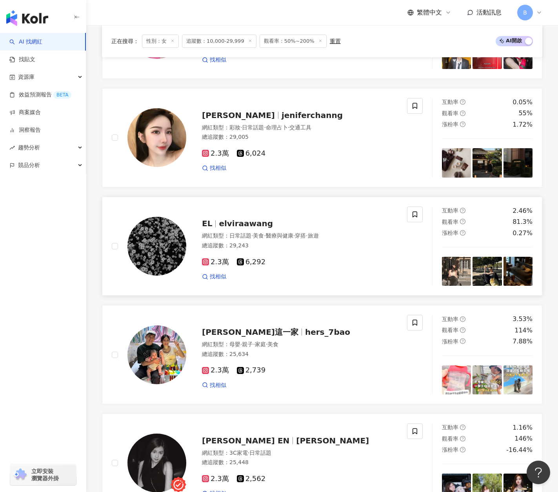
click at [252, 228] on span "elviraawang" at bounding box center [246, 223] width 54 height 9
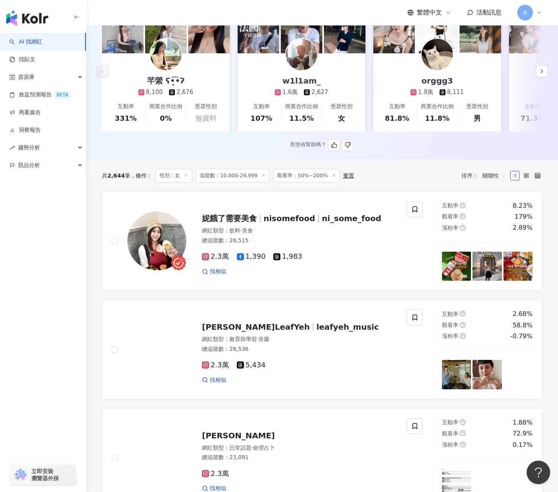
scroll to position [0, 0]
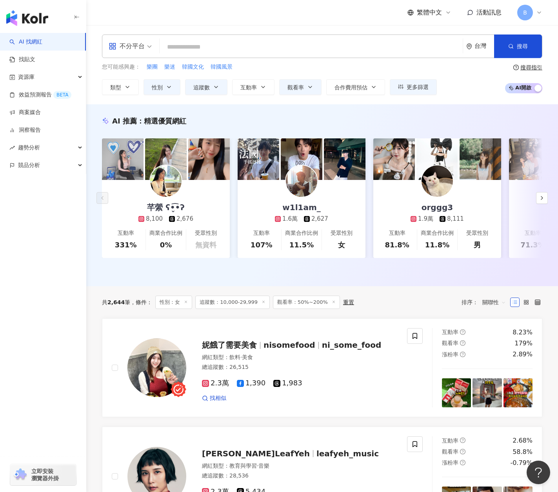
click at [200, 55] on div "不分平台 台灣 搜尋" at bounding box center [322, 47] width 441 height 24
click at [197, 47] on input "search" at bounding box center [311, 47] width 297 height 15
paste input "**********"
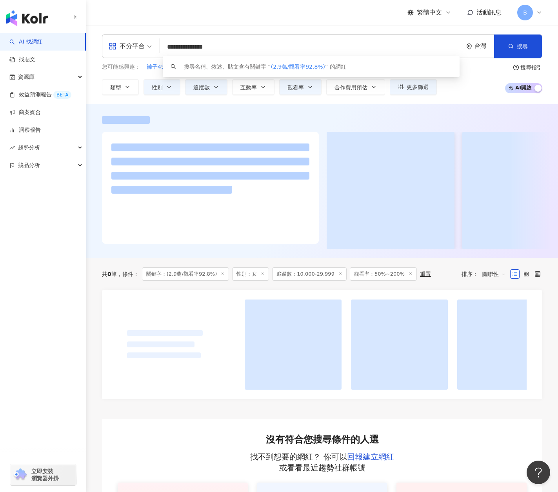
drag, startPoint x: 253, startPoint y: 48, endPoint x: 164, endPoint y: 39, distance: 89.5
click at [164, 39] on div "**********" at bounding box center [322, 47] width 441 height 24
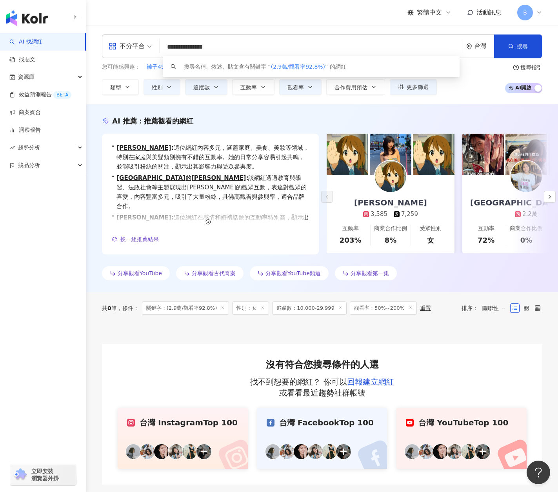
click at [240, 48] on input "**********" at bounding box center [311, 47] width 297 height 15
drag, startPoint x: 242, startPoint y: 47, endPoint x: 161, endPoint y: 45, distance: 81.2
click at [161, 45] on div "**********" at bounding box center [322, 47] width 441 height 24
paste input "*"
type input "**********"
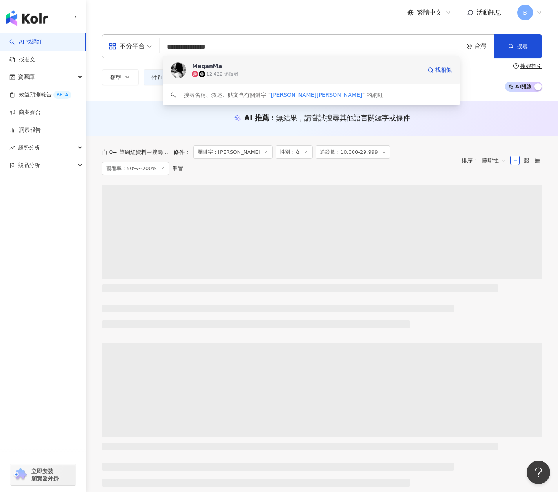
click at [240, 69] on span "MeganMa" at bounding box center [306, 66] width 229 height 8
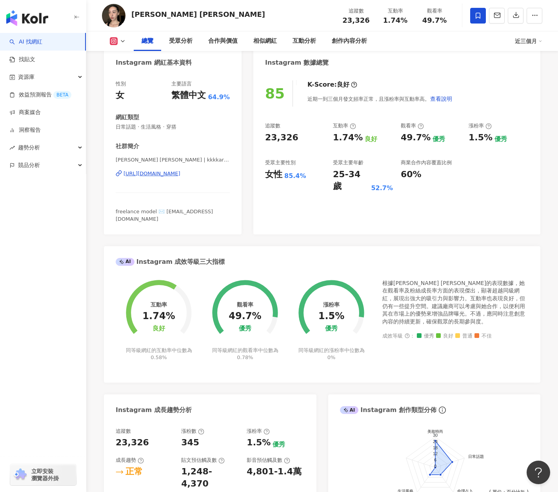
scroll to position [39, 0]
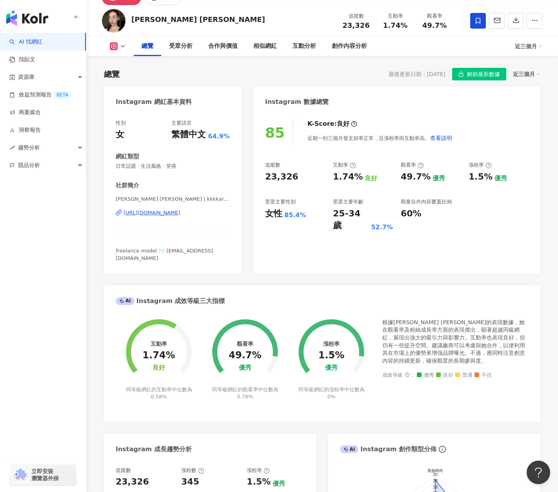
click at [165, 211] on div "https://www.instagram.com/kkkkaren_/" at bounding box center [152, 212] width 57 height 7
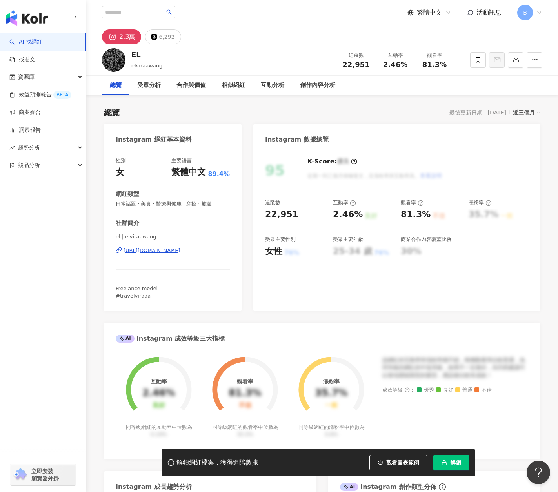
scroll to position [196, 0]
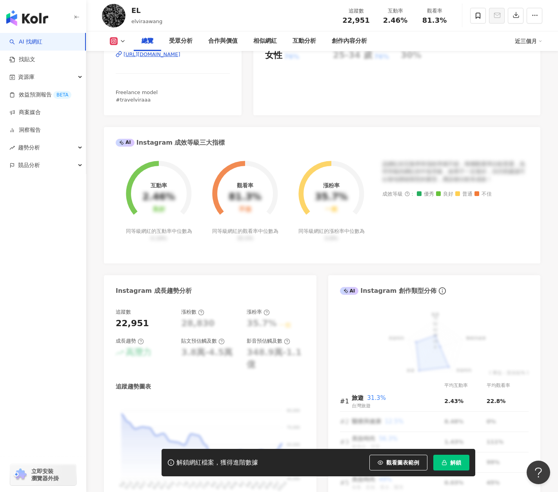
click at [189, 83] on div "el | elviraawang https://www.instagram.com/elviraawang/" at bounding box center [173, 60] width 114 height 46
click at [180, 58] on div "https://www.instagram.com/elviraawang/" at bounding box center [152, 54] width 57 height 7
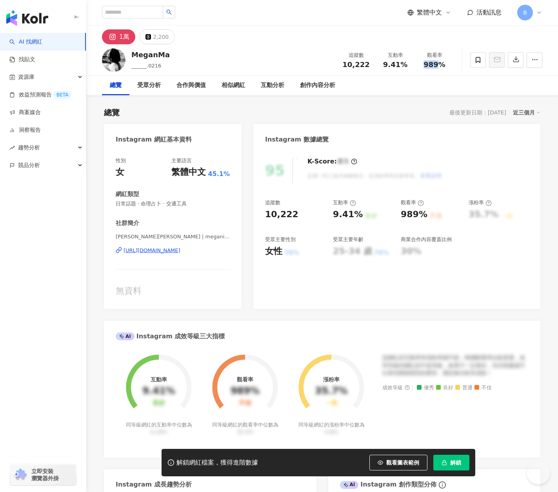
drag, startPoint x: 432, startPoint y: 65, endPoint x: 437, endPoint y: 66, distance: 5.6
click at [437, 66] on span "989%" at bounding box center [435, 65] width 22 height 8
copy span "989"
click at [147, 8] on input "search" at bounding box center [132, 12] width 61 height 13
paste input "**"
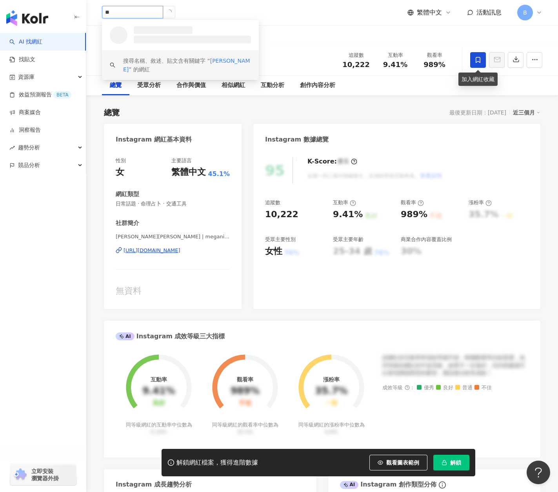
type input "**"
click at [475, 59] on icon at bounding box center [478, 59] width 7 height 7
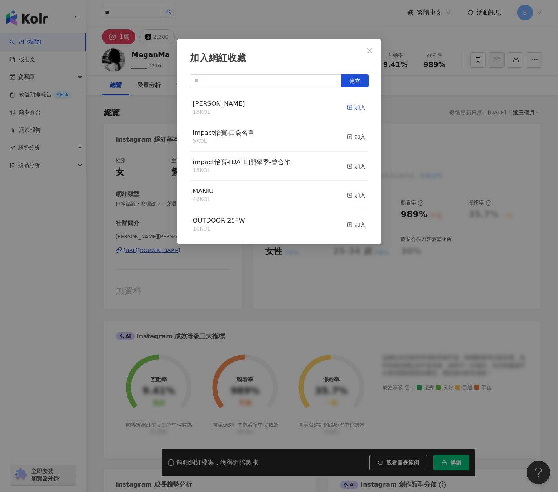
click at [347, 105] on icon "button" at bounding box center [349, 107] width 5 height 5
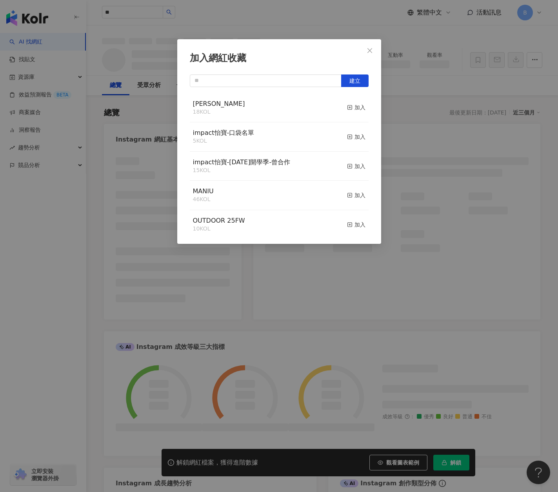
click at [328, 34] on div "加入網紅收藏 建立 Eva 18 KOL 加入 impact怡寶-口袋名單 5 KOL 加入 impact怡寶-2025年開學季-曾合作 15 KOL 加入 …" at bounding box center [279, 246] width 558 height 492
click at [144, 8] on div "加入網紅收藏 建立 Eva 18 KOL 加入 impact怡寶-口袋名單 5 KOL 加入 impact怡寶-2025年開學季-曾合作 15 KOL 加入 …" at bounding box center [279, 246] width 558 height 492
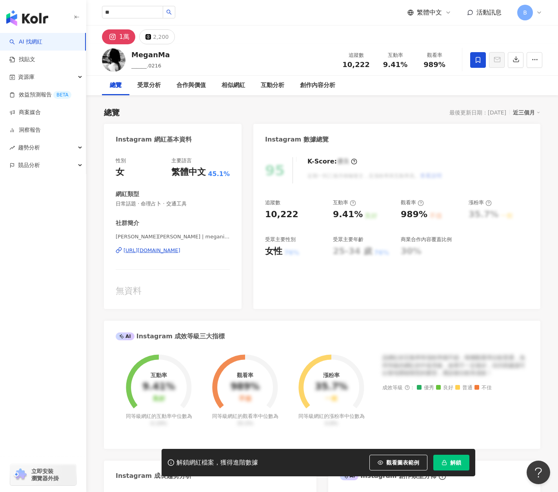
click at [150, 15] on div "加入網紅收藏 建立 Eva 19 KOL 已加入 impact怡寶-口袋名單 5 KOL 加入 impact怡寶-2025年開學季-曾合作 15 KOL 加入…" at bounding box center [279, 246] width 558 height 492
click at [147, 11] on div "加入網紅收藏 建立 Eva 19 KOL 已加入 impact怡寶-口袋名單 5 KOL 加入 impact怡寶-2025年開學季-曾合作 15 KOL 加入…" at bounding box center [279, 246] width 558 height 492
click at [145, 11] on div "加入網紅收藏 建立 Eva 19 KOL 已加入 impact怡寶-口袋名單 5 KOL 加入 impact怡寶-2025年開學季-曾合作 15 KOL 加入…" at bounding box center [279, 246] width 558 height 492
click at [144, 11] on input "**" at bounding box center [132, 12] width 61 height 13
click at [144, 12] on input "**" at bounding box center [132, 12] width 61 height 13
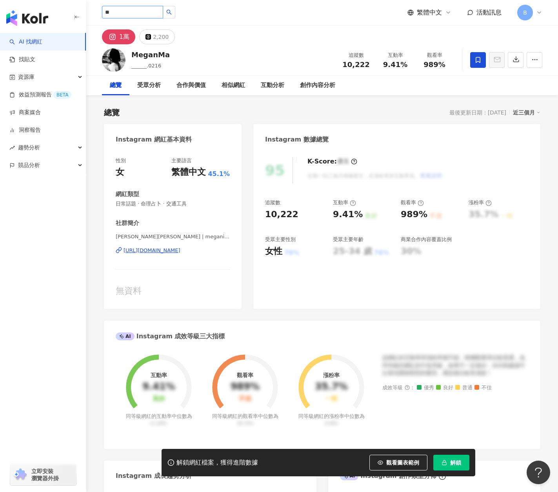
click at [128, 14] on input "**" at bounding box center [132, 12] width 61 height 13
click at [122, 11] on input "**" at bounding box center [132, 12] width 61 height 13
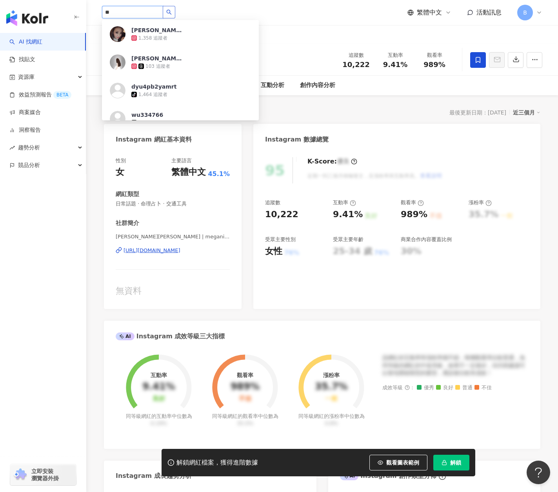
click at [172, 12] on icon "search" at bounding box center [169, 12] width 5 height 5
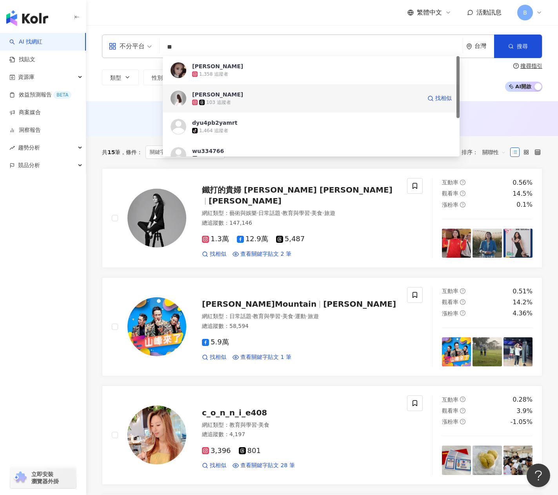
click at [218, 93] on span "[PERSON_NAME]" at bounding box center [306, 95] width 229 height 8
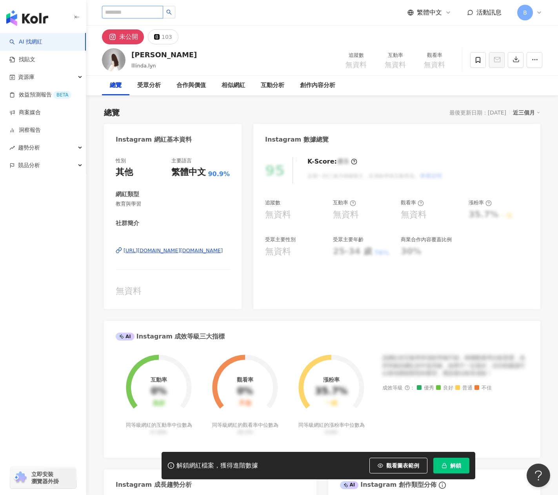
click at [163, 11] on input "search" at bounding box center [132, 12] width 61 height 13
paste input "*******"
type input "*******"
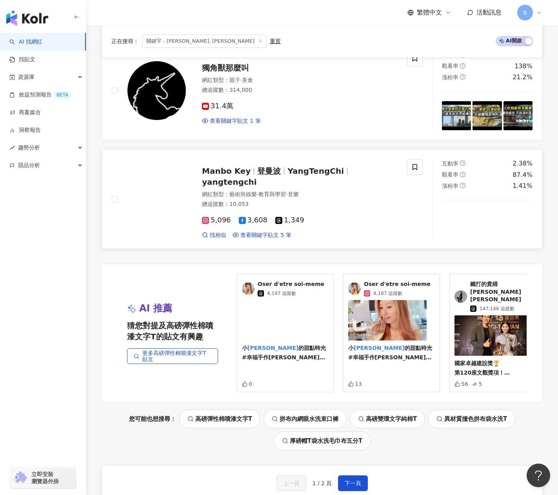
scroll to position [1098, 0]
